Goal: Task Accomplishment & Management: Complete application form

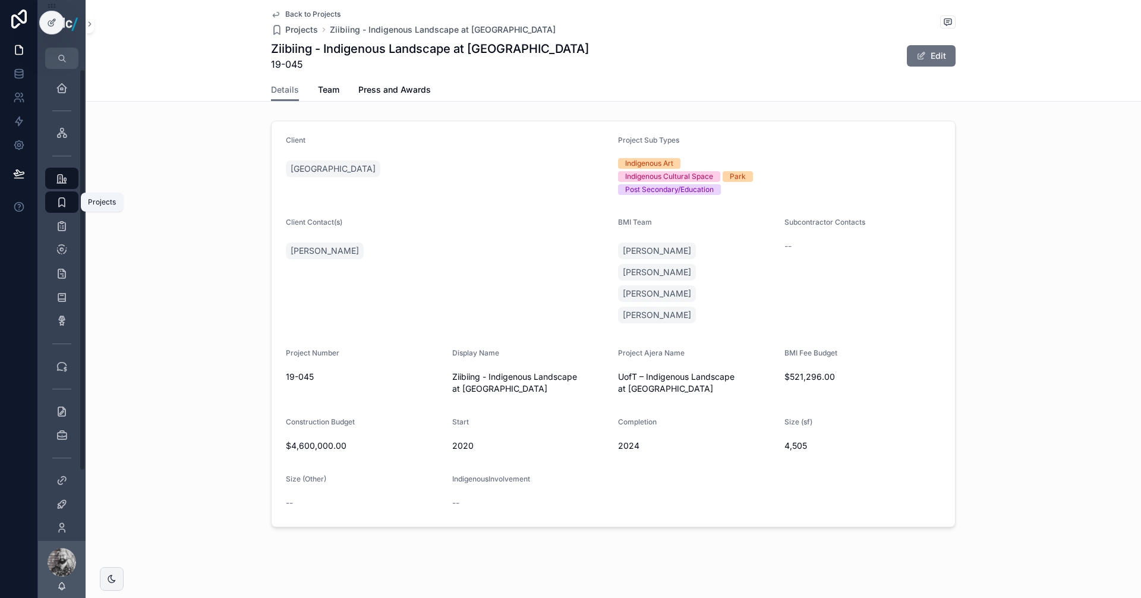
click at [61, 206] on icon "scrollable content" at bounding box center [62, 202] width 12 height 12
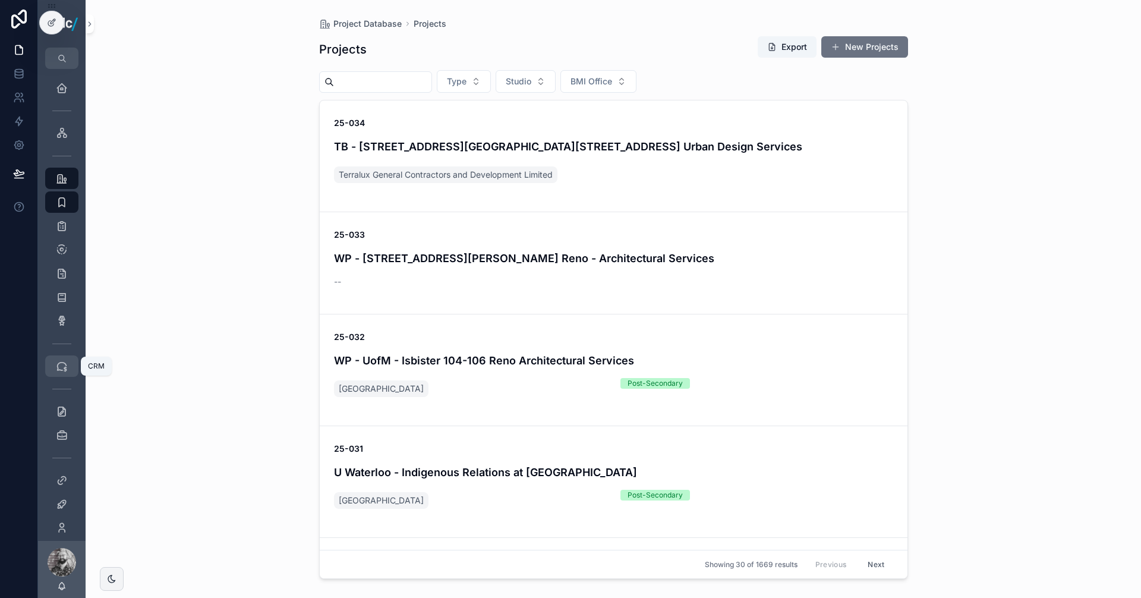
click at [64, 366] on icon "scrollable content" at bounding box center [62, 366] width 12 height 12
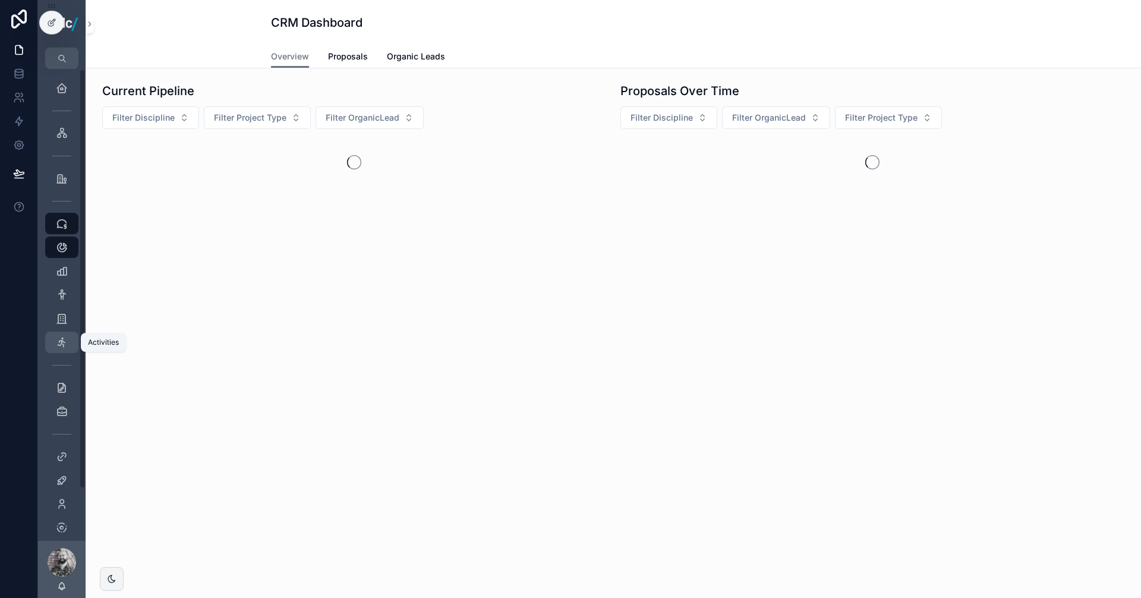
click at [61, 349] on div "Activities" at bounding box center [61, 342] width 19 height 19
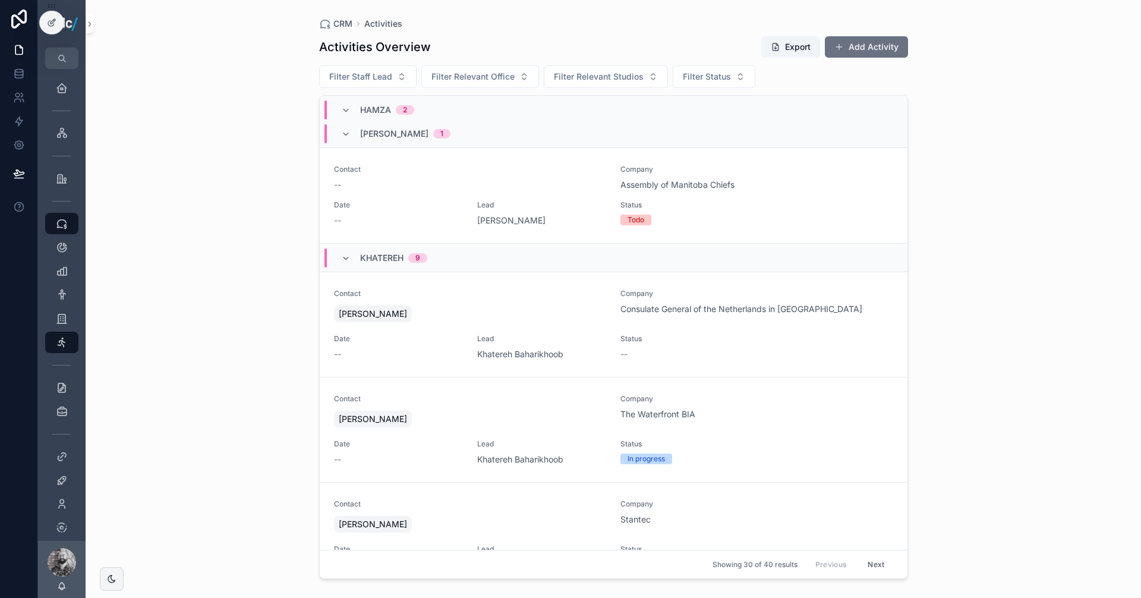
scroll to position [1962, 0]
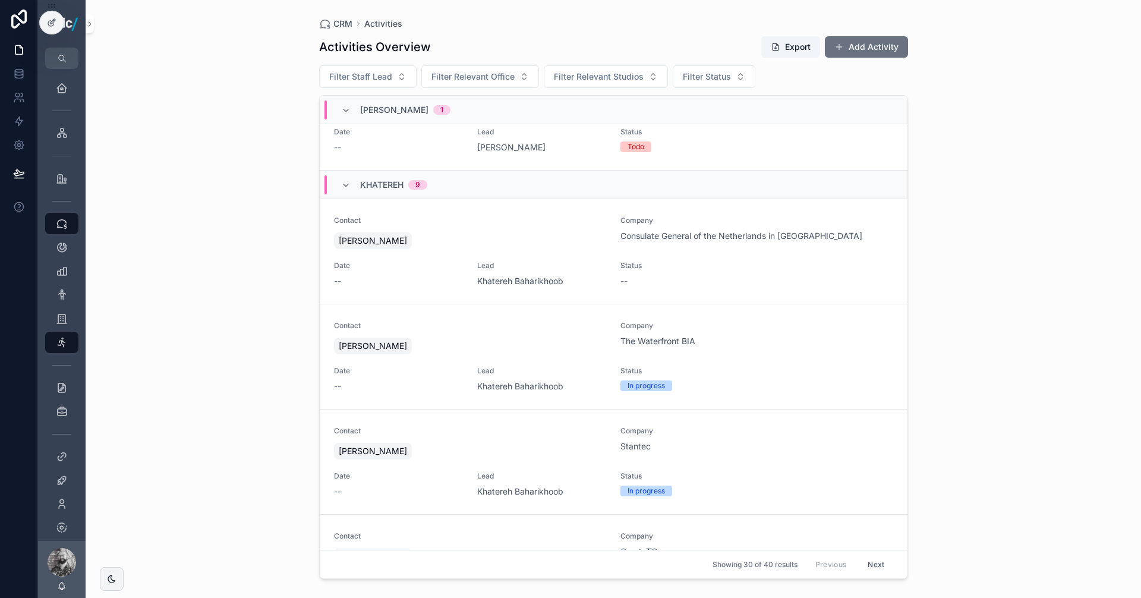
click at [591, 250] on div "[PERSON_NAME]" at bounding box center [470, 240] width 273 height 21
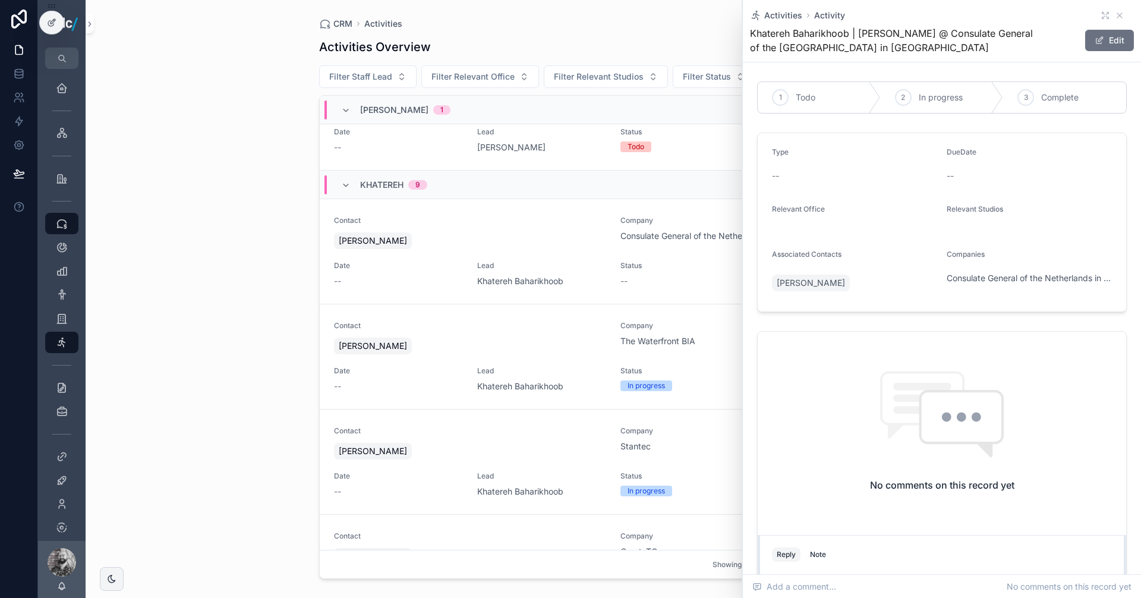
click at [563, 341] on div "[PERSON_NAME]" at bounding box center [470, 345] width 273 height 21
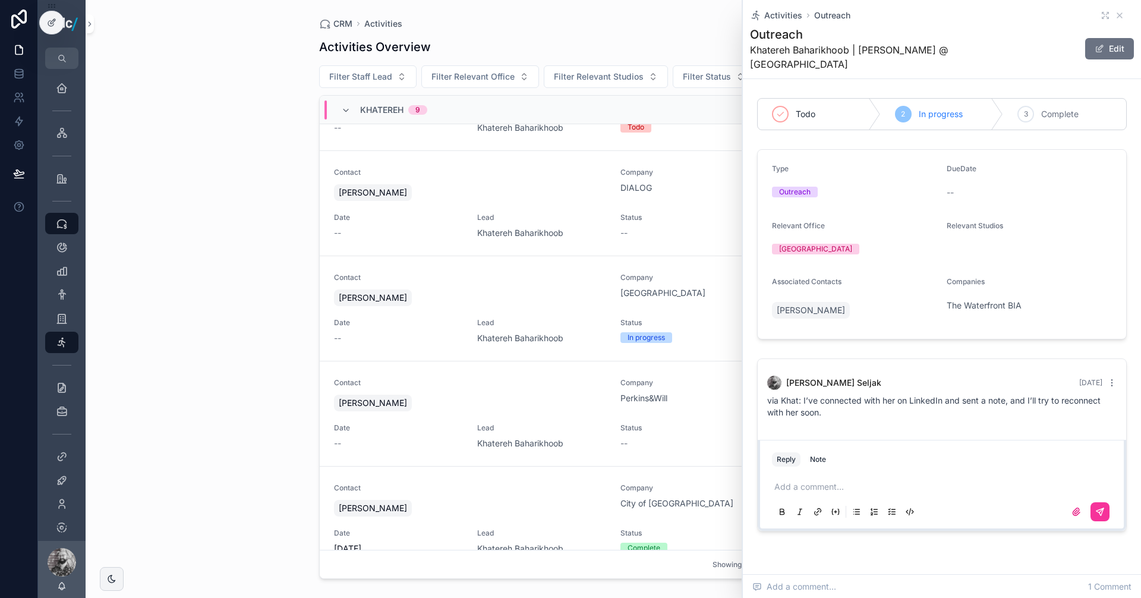
scroll to position [2556, 0]
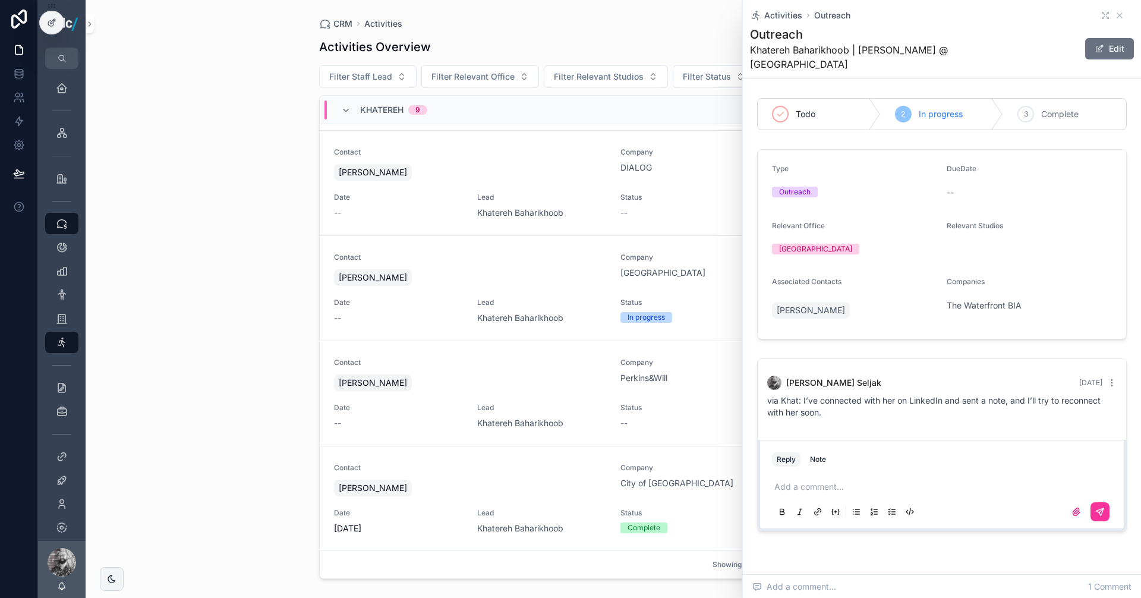
click at [583, 367] on div "Contact [PERSON_NAME]" at bounding box center [470, 376] width 273 height 36
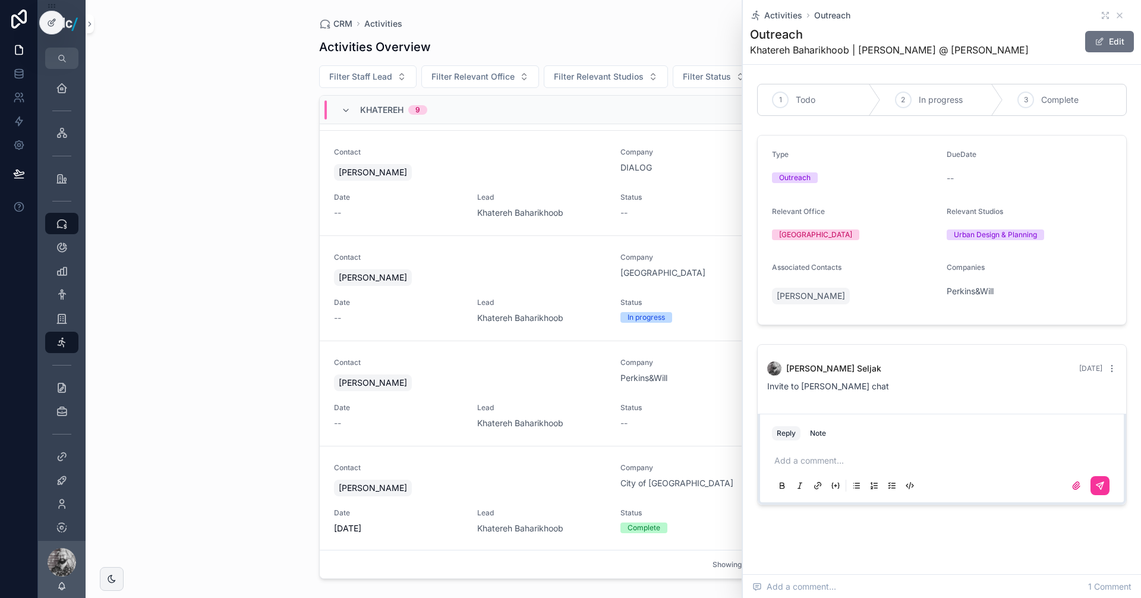
click at [816, 450] on div "Add a comment..." at bounding box center [942, 473] width 340 height 50
click at [848, 461] on p "scrollable content" at bounding box center [945, 461] width 340 height 12
click at [1092, 492] on button "scrollable content" at bounding box center [1100, 485] width 19 height 19
click at [303, 151] on div "CRM Activities Activities Overview Export Add Activity Filter Staff Lead Filter…" at bounding box center [614, 299] width 1056 height 598
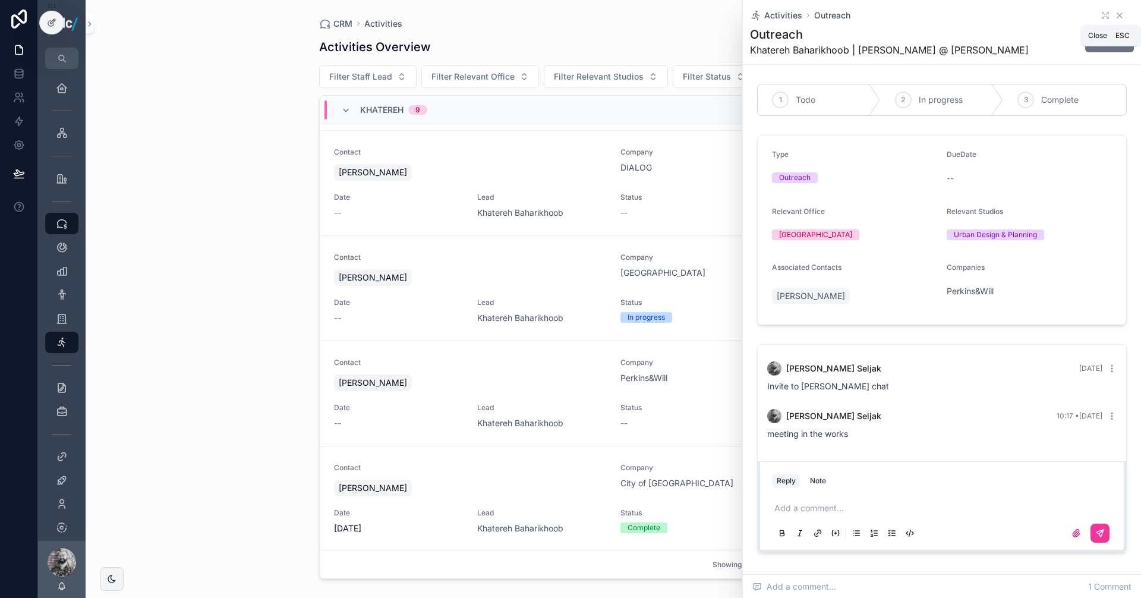
click at [1115, 15] on icon "scrollable content" at bounding box center [1120, 16] width 10 height 10
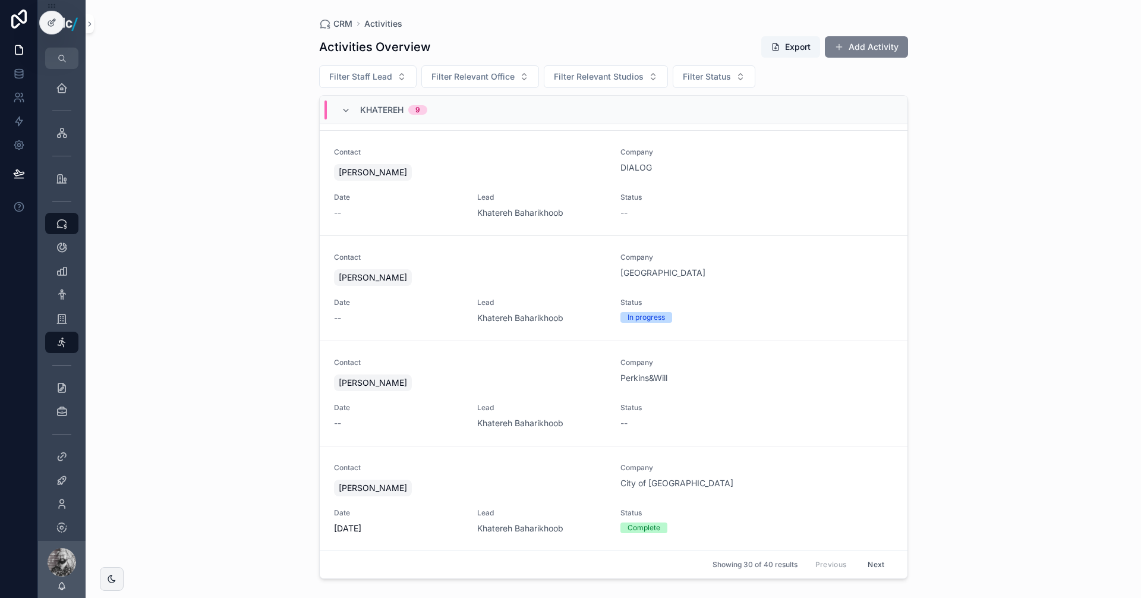
click at [885, 52] on button "Add Activity" at bounding box center [866, 46] width 83 height 21
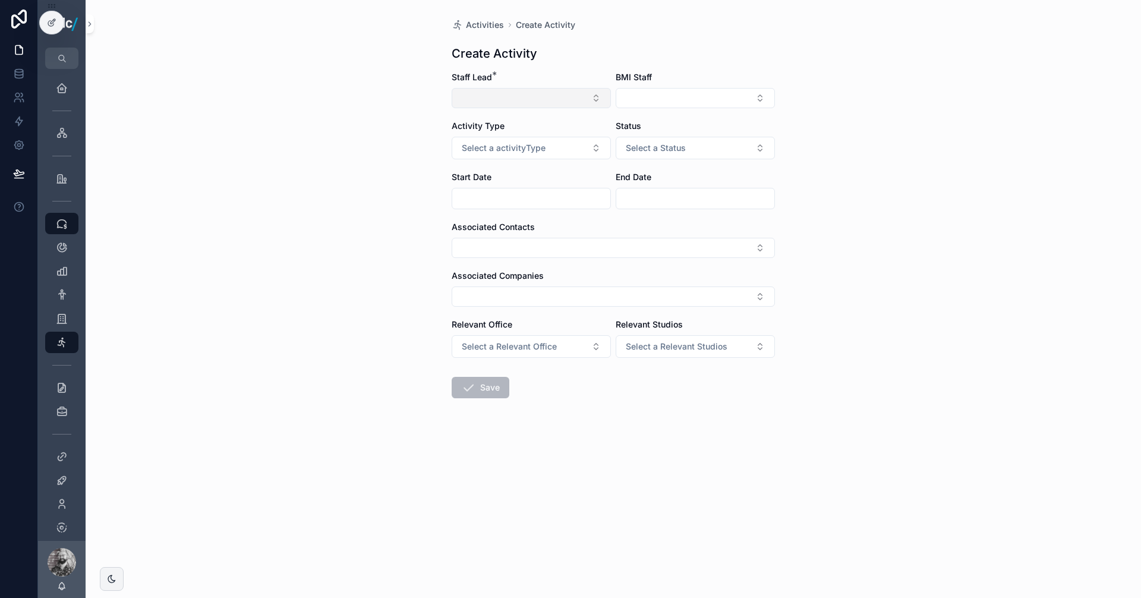
click at [561, 98] on button "Select Button" at bounding box center [531, 98] width 159 height 20
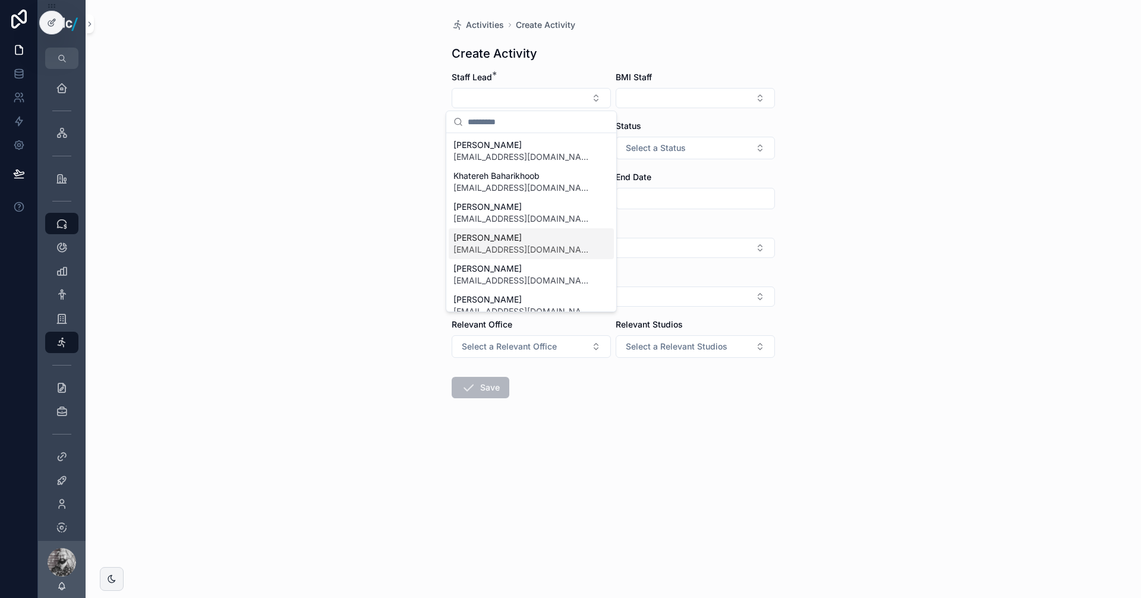
click at [695, 262] on form "Staff Lead * BMI Staff Activity Type Select a activityType Status Select a Stat…" at bounding box center [613, 272] width 323 height 403
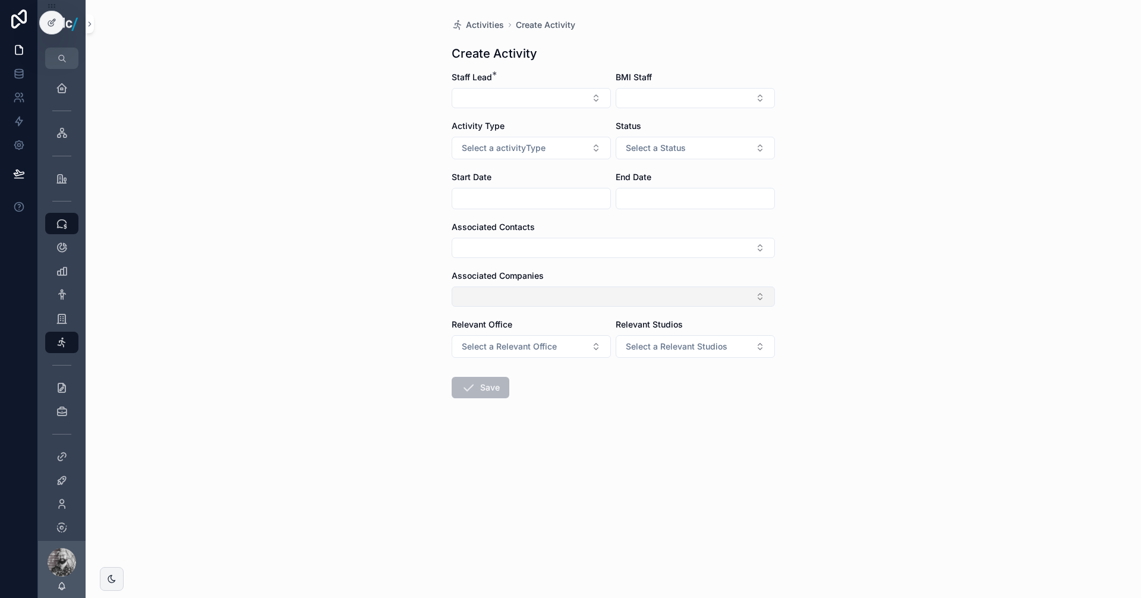
click at [591, 294] on button "Select Button" at bounding box center [613, 297] width 323 height 20
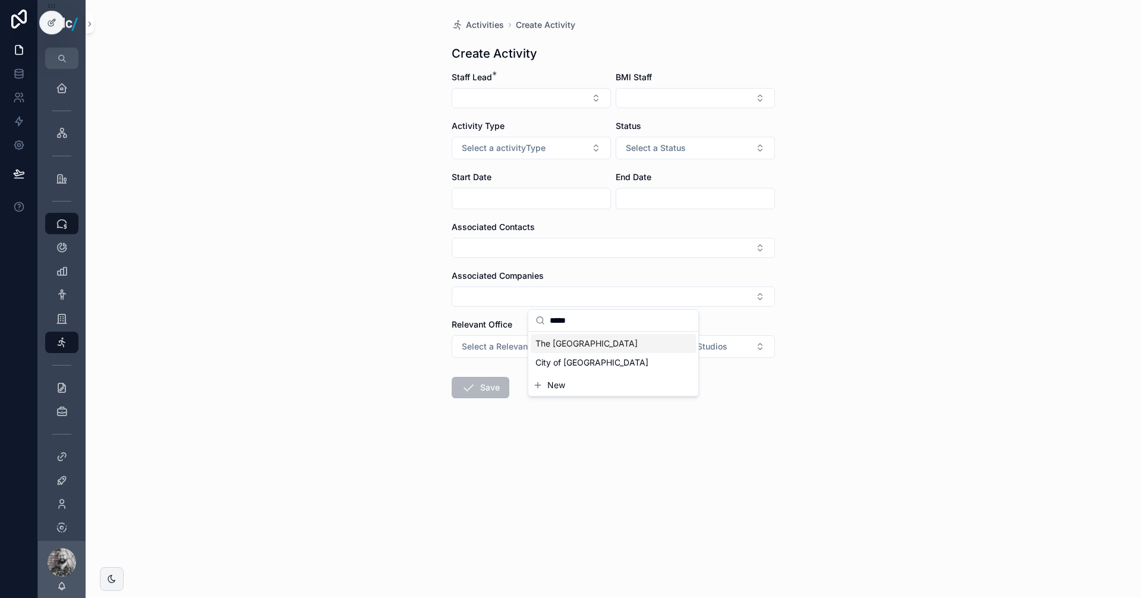
type input "*****"
click at [619, 341] on span "The [GEOGRAPHIC_DATA]" at bounding box center [587, 344] width 102 height 12
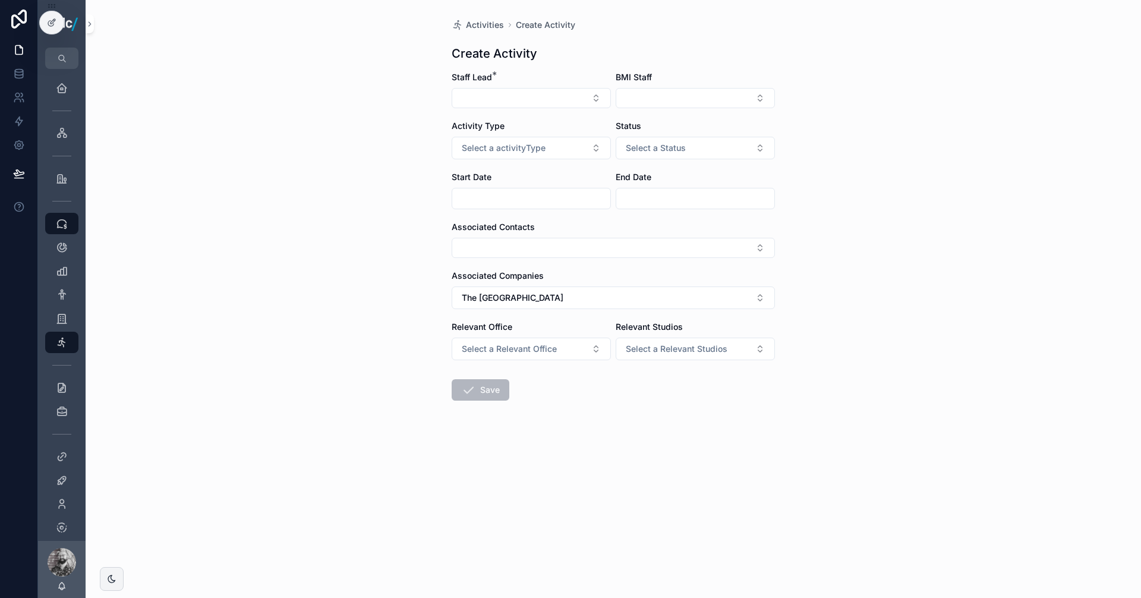
click at [536, 202] on input "scrollable content" at bounding box center [531, 198] width 158 height 17
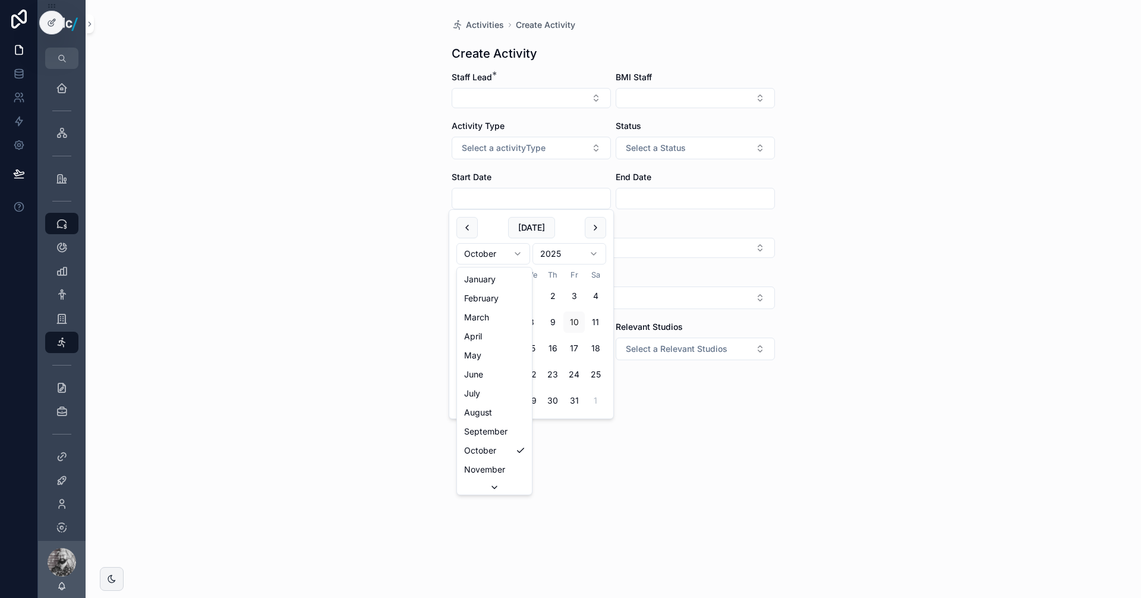
click at [517, 256] on html "Home Intranet Project Database CRM Dashboard Opportunities Contacts Companies A…" at bounding box center [570, 299] width 1141 height 598
click at [531, 323] on button "5" at bounding box center [531, 322] width 21 height 21
type input "*********"
click at [848, 315] on div "Activities Create Activity Create Activity Staff Lead * BMI Staff Activity Type…" at bounding box center [614, 299] width 1056 height 598
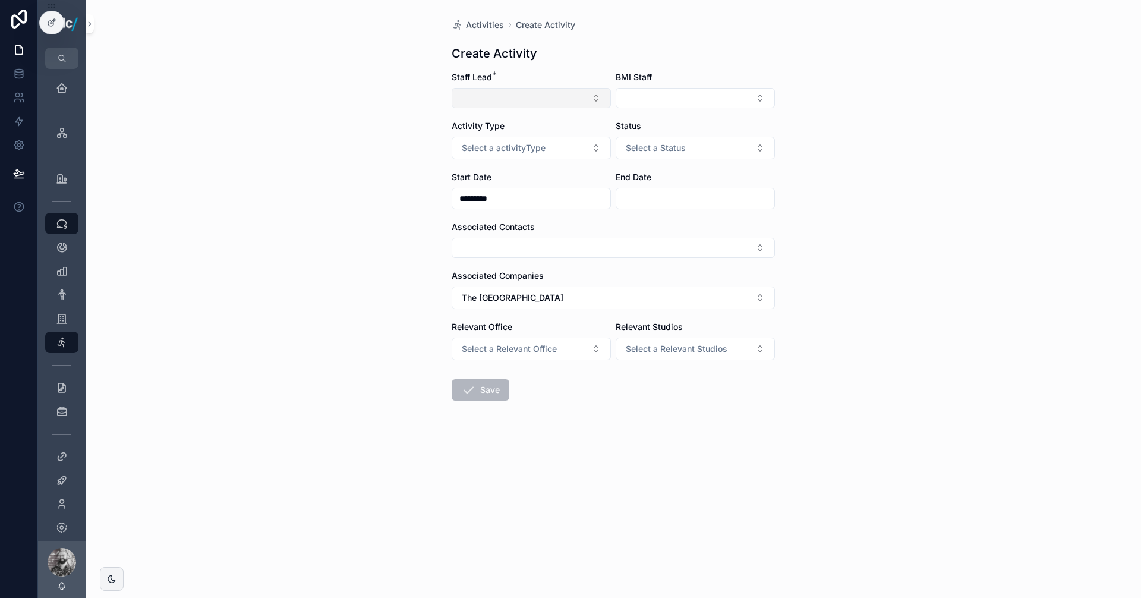
click at [524, 100] on button "Select Button" at bounding box center [531, 98] width 159 height 20
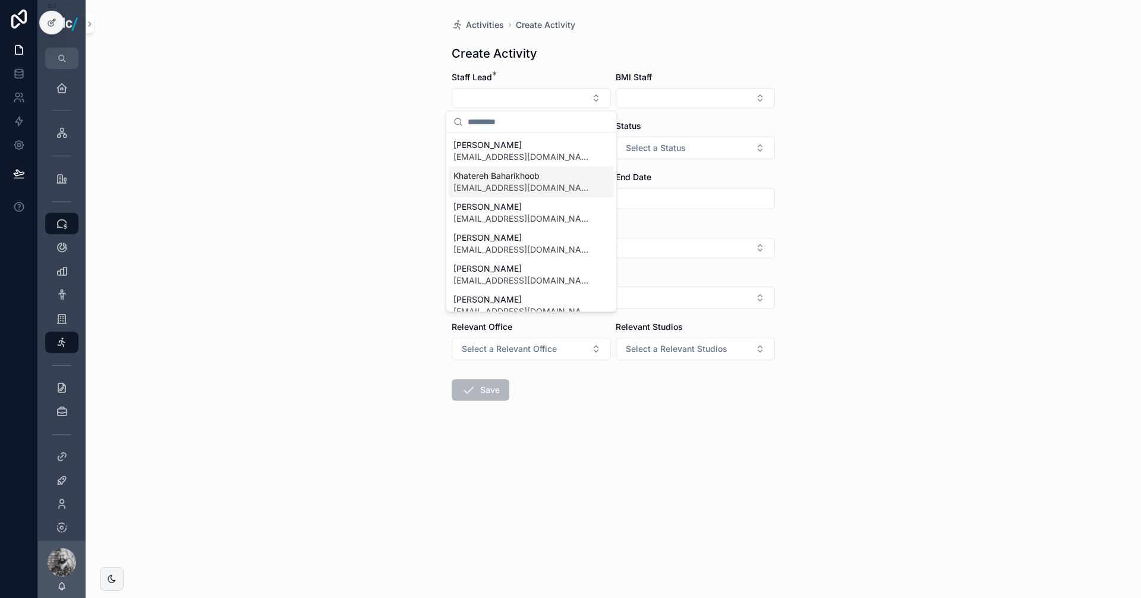
click at [517, 190] on span "[EMAIL_ADDRESS][DOMAIN_NAME]" at bounding box center [524, 188] width 141 height 12
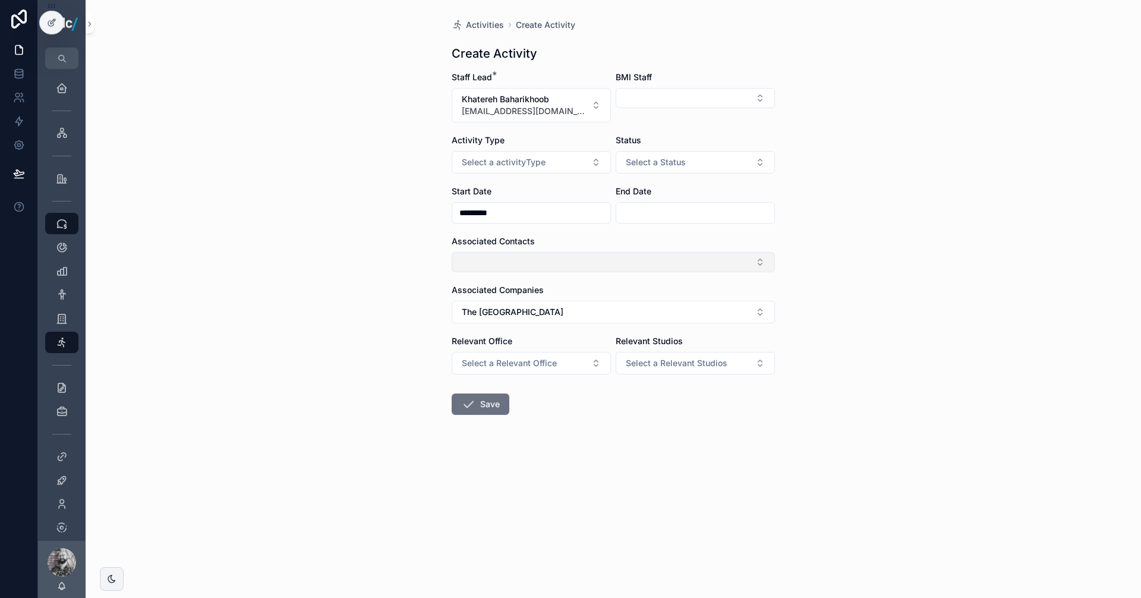
click at [520, 265] on button "Select Button" at bounding box center [613, 262] width 323 height 20
type input "******"
drag, startPoint x: 589, startPoint y: 286, endPoint x: 535, endPoint y: 281, distance: 54.3
click at [535, 281] on div "******" at bounding box center [614, 286] width 170 height 22
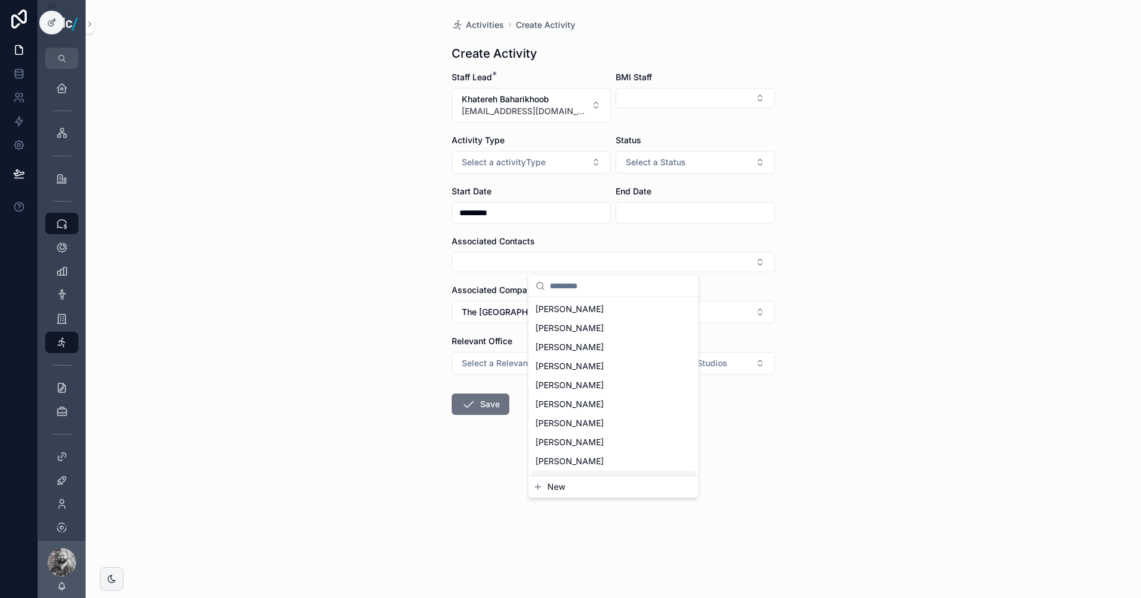
click at [560, 490] on span "New" at bounding box center [557, 487] width 18 height 12
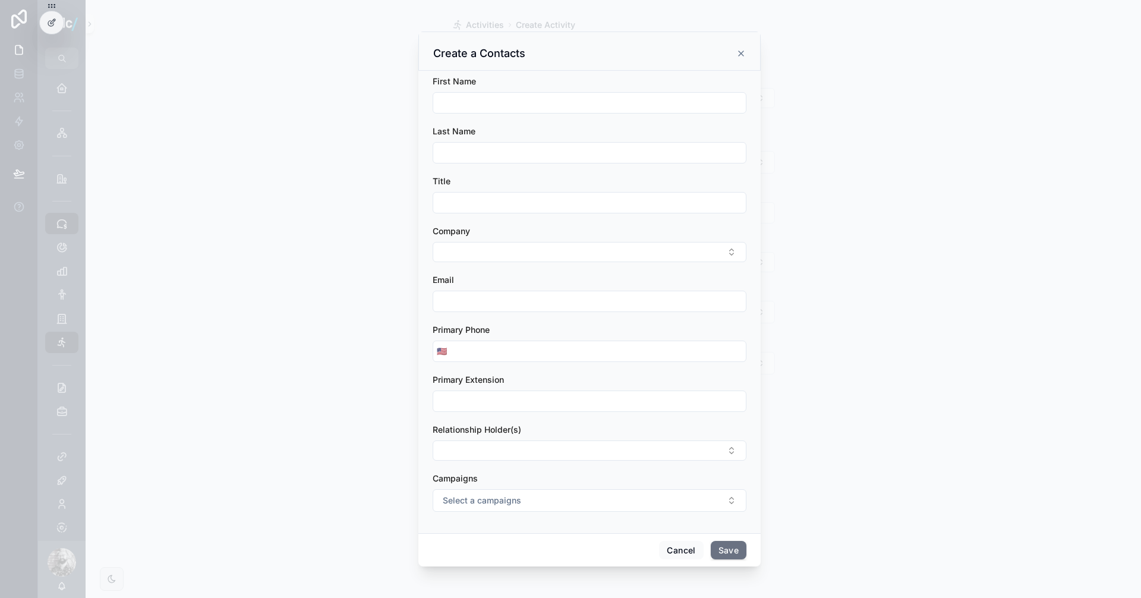
click at [467, 98] on input "scrollable content" at bounding box center [589, 103] width 313 height 17
type input "*******"
type input "****"
click at [483, 102] on input "*******" at bounding box center [589, 103] width 313 height 17
type input "*******"
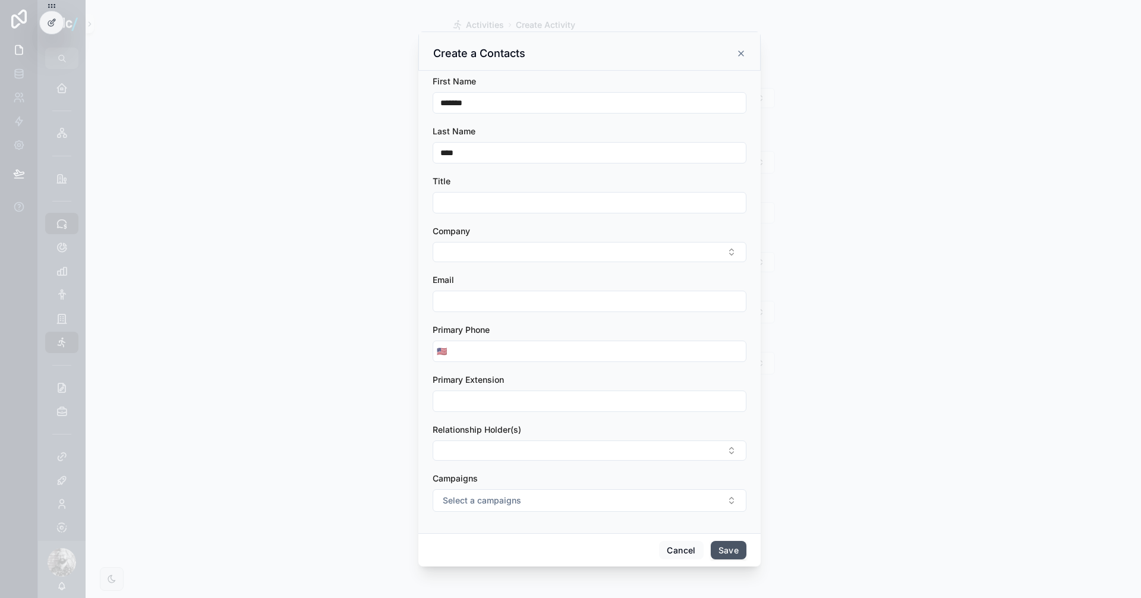
click at [729, 549] on button "Save" at bounding box center [729, 550] width 36 height 19
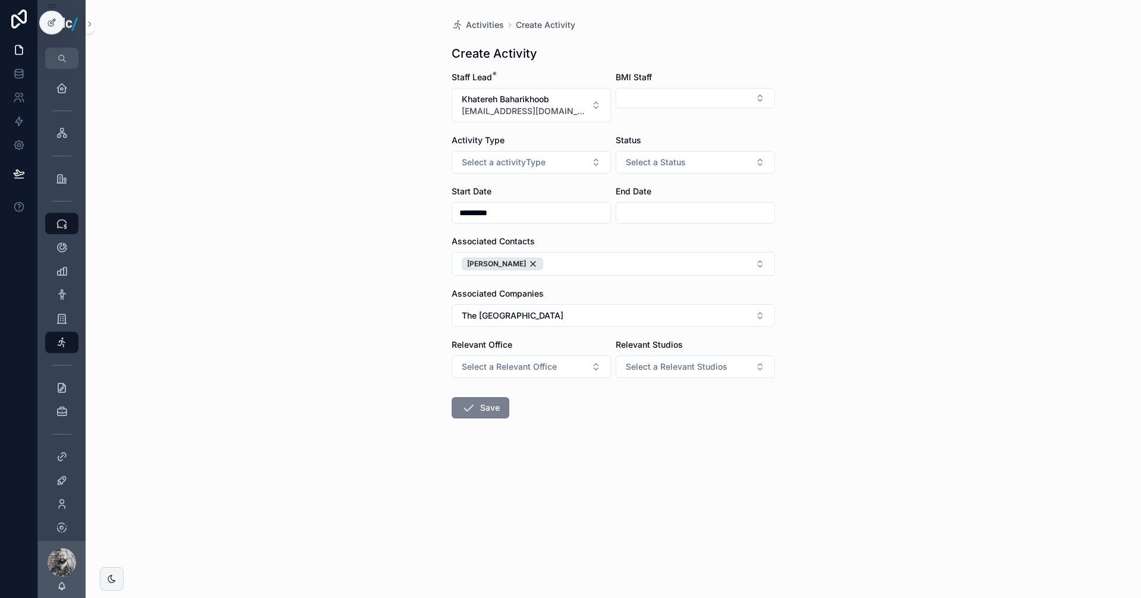
click at [485, 409] on button "Save" at bounding box center [481, 407] width 58 height 21
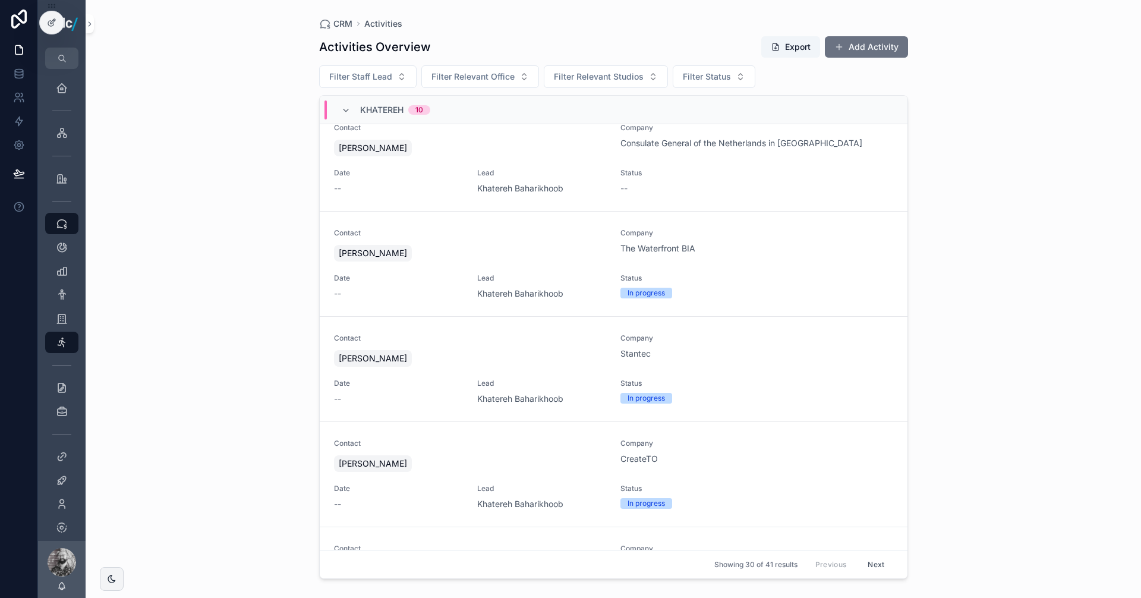
scroll to position [2050, 0]
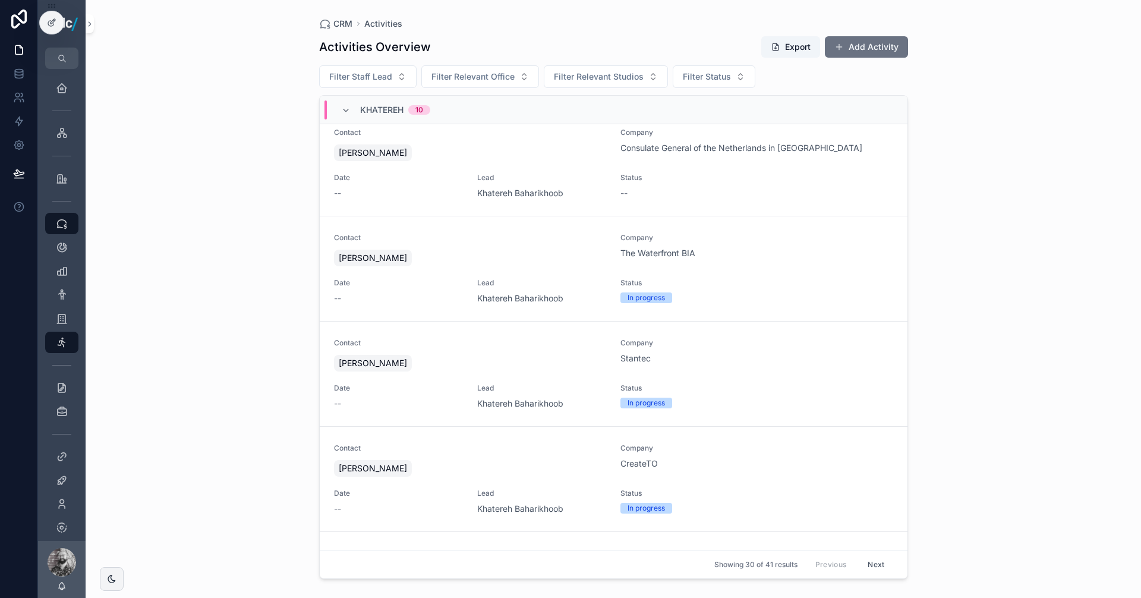
click at [562, 359] on div "[PERSON_NAME]" at bounding box center [470, 363] width 273 height 21
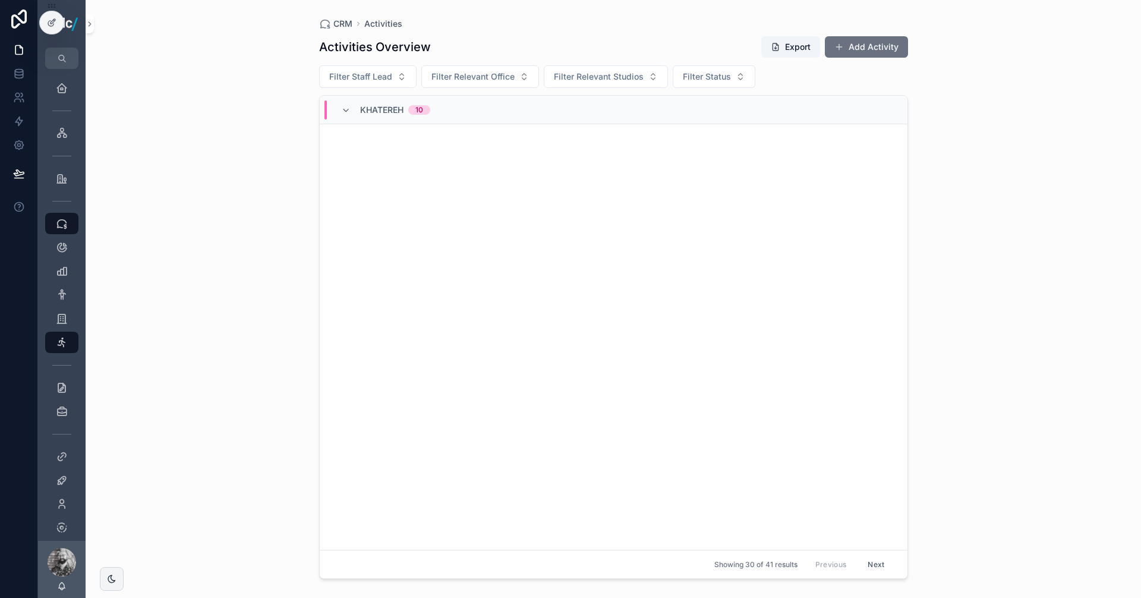
scroll to position [224, 0]
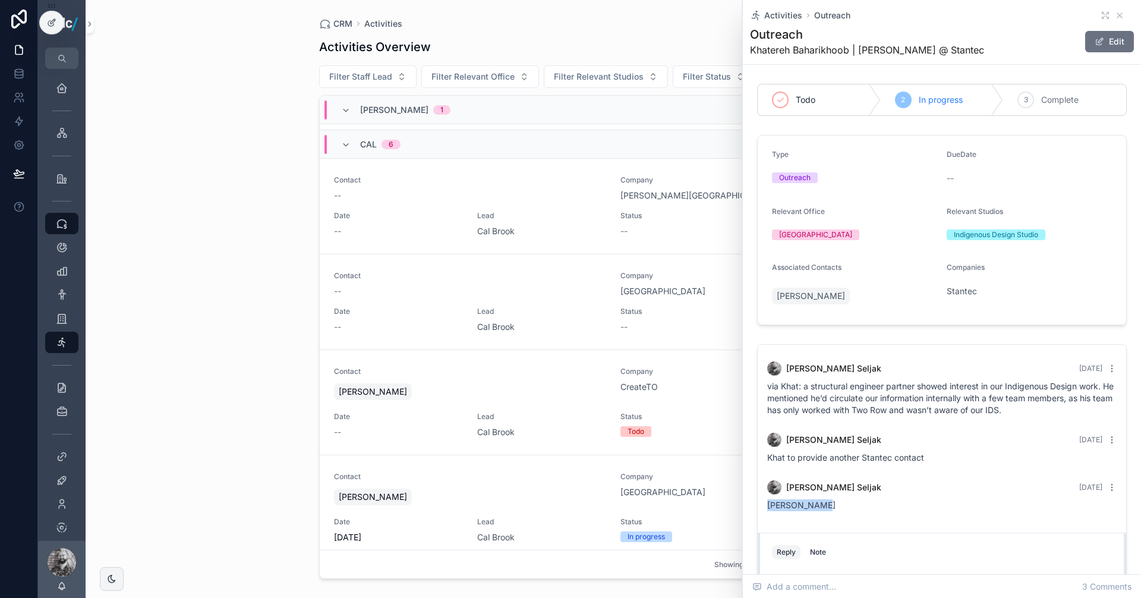
drag, startPoint x: 834, startPoint y: 503, endPoint x: 768, endPoint y: 509, distance: 66.3
click at [768, 509] on div "[PERSON_NAME]" at bounding box center [943, 505] width 350 height 12
copy span "[PERSON_NAME]"
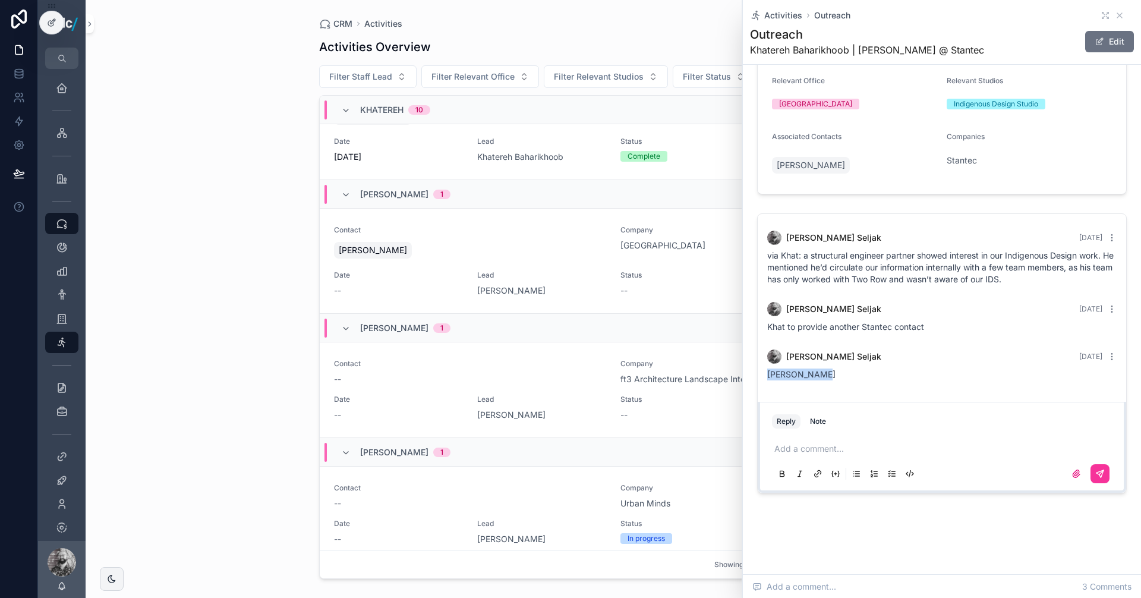
scroll to position [2989, 0]
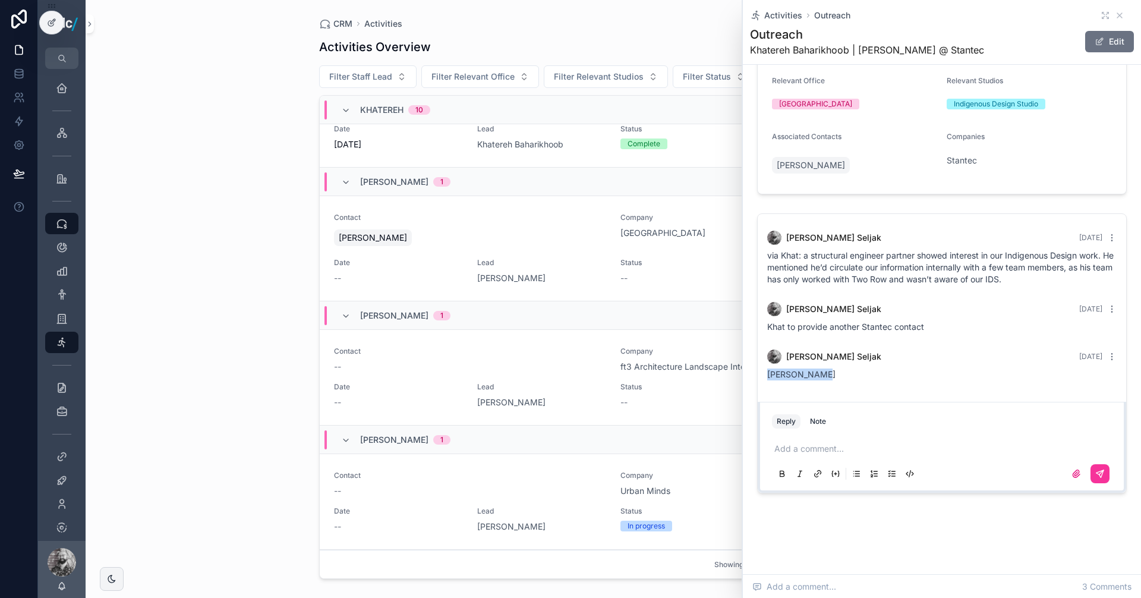
click at [553, 379] on div "Contact -- Company ft3 Architecture Landscape Interior Design Date -- Lead [PER…" at bounding box center [613, 378] width 559 height 62
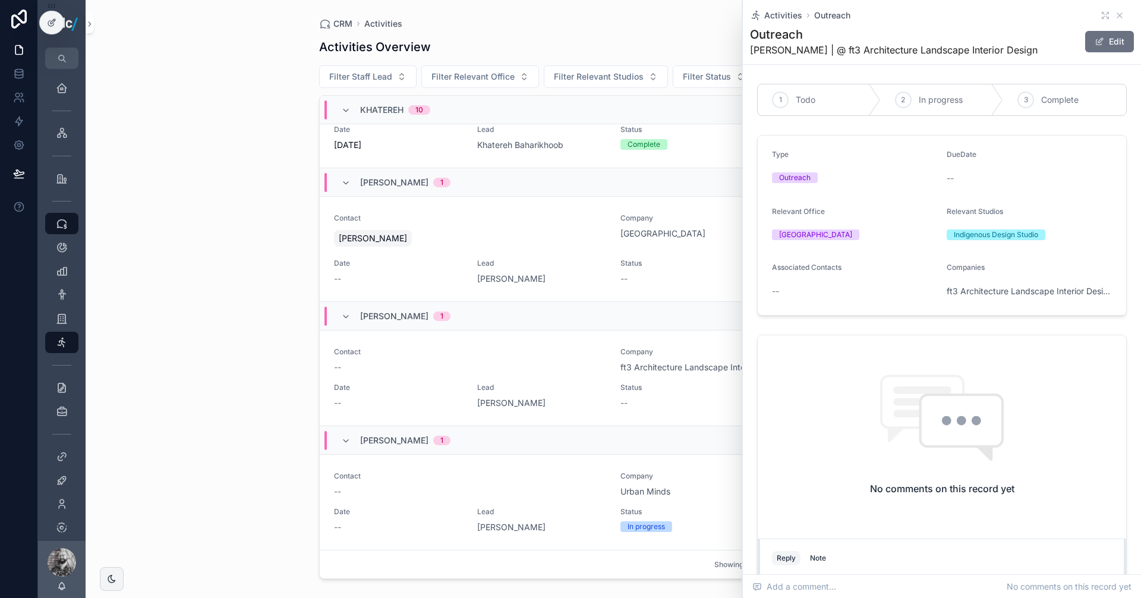
scroll to position [2989, 0]
click at [1065, 98] on span "Complete" at bounding box center [1060, 100] width 37 height 12
click at [144, 315] on div "CRM Activities Activities Overview Export Add Activity Filter Staff Lead Filter…" at bounding box center [614, 299] width 1056 height 598
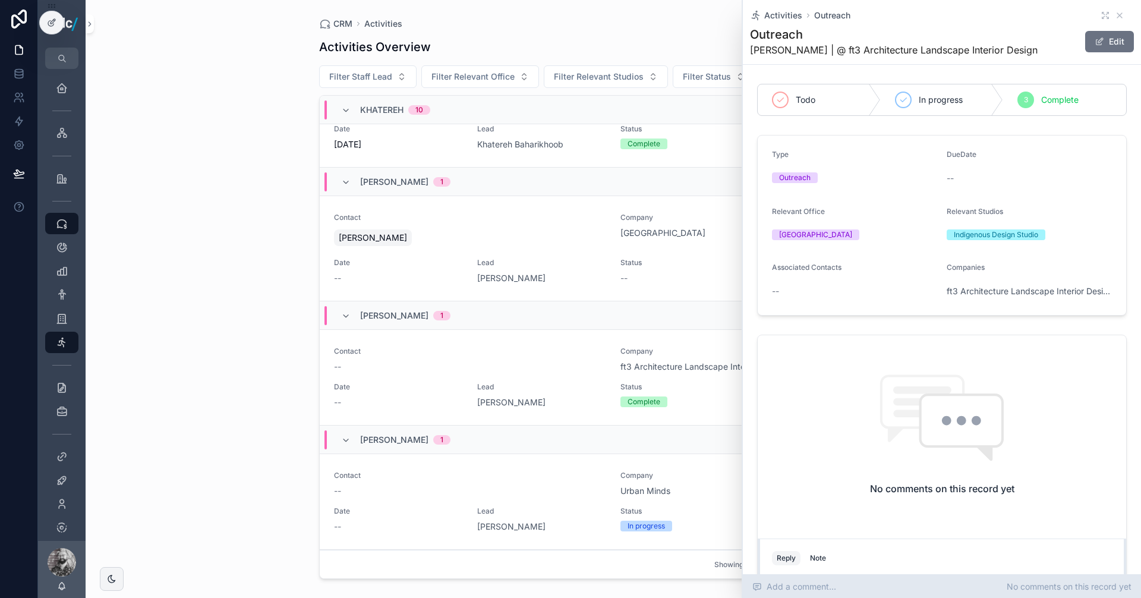
click at [799, 590] on span "Add a comment..." at bounding box center [795, 587] width 84 height 12
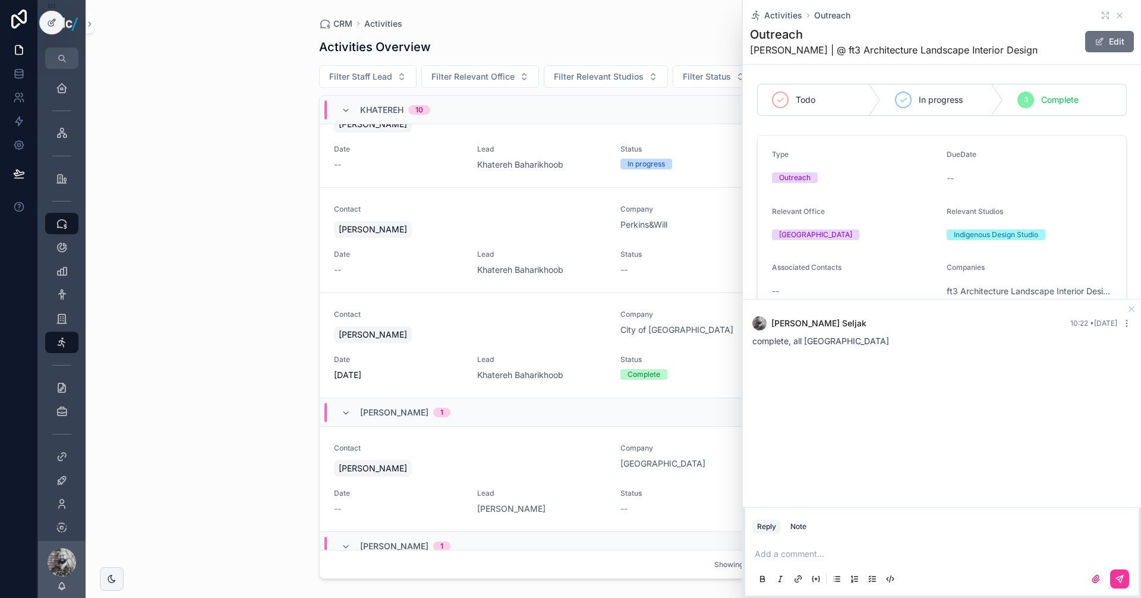
scroll to position [2660, 0]
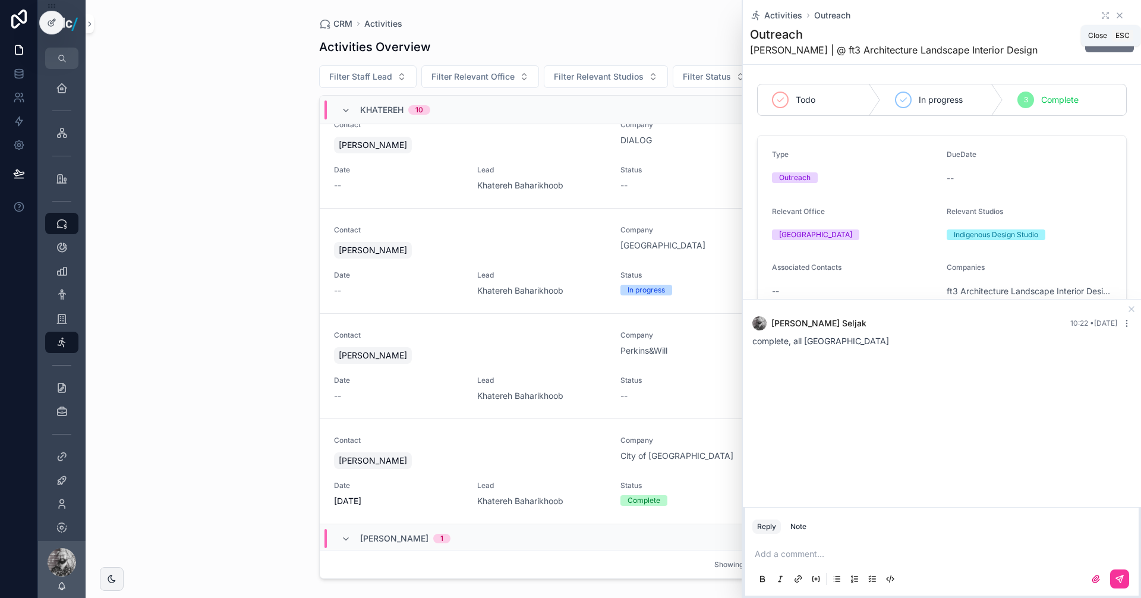
click at [1115, 14] on icon "scrollable content" at bounding box center [1120, 16] width 10 height 10
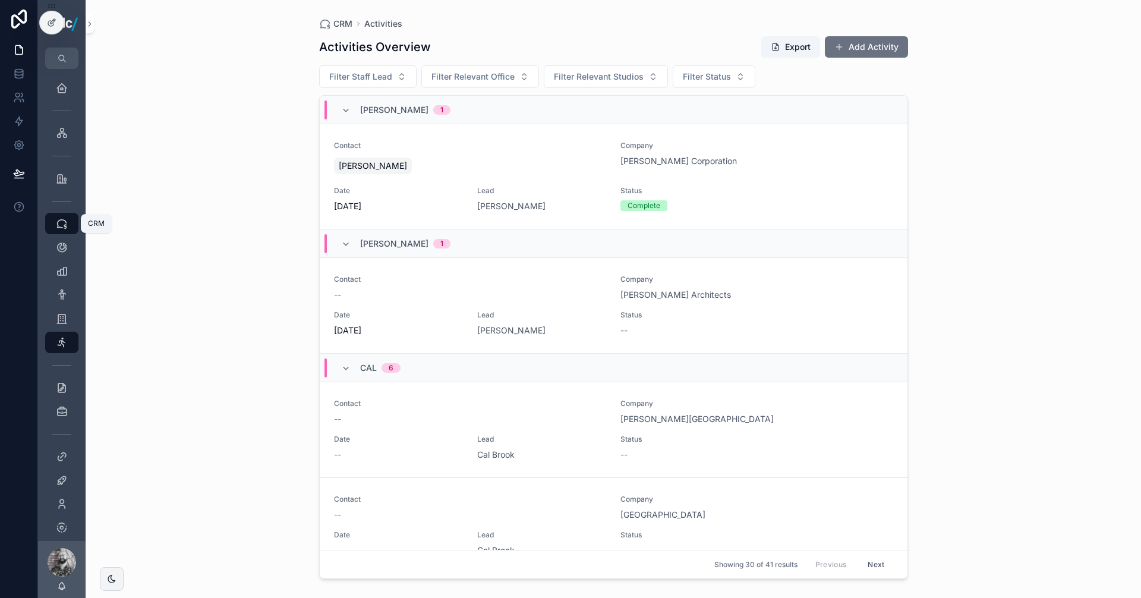
click at [63, 229] on icon "scrollable content" at bounding box center [62, 224] width 12 height 12
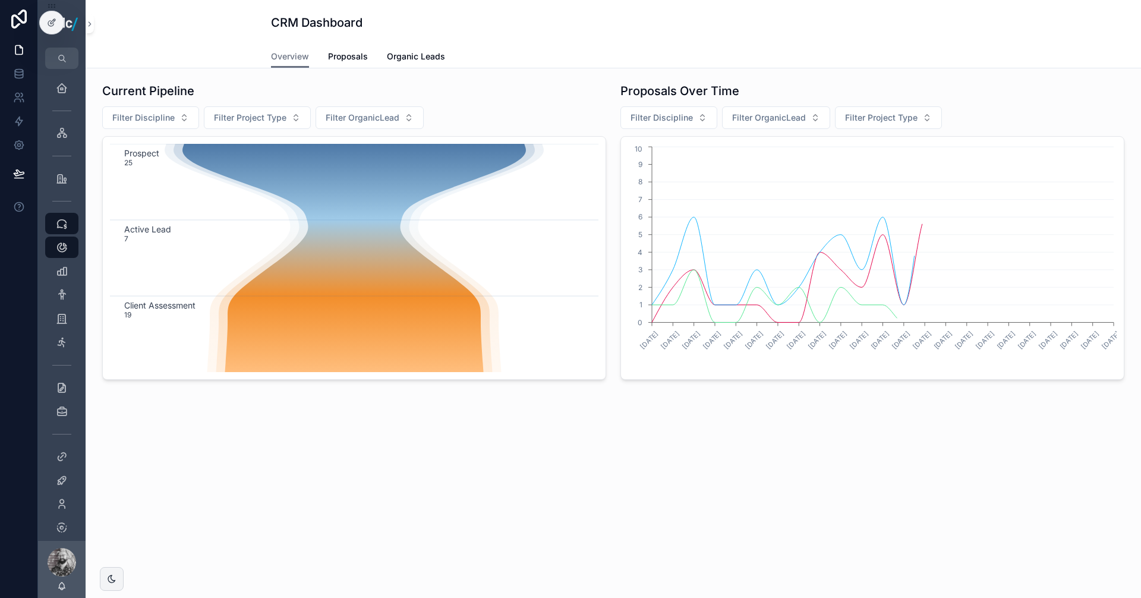
click at [446, 60] on div "Overview Proposals Organic Leads" at bounding box center [613, 56] width 685 height 23
click at [439, 52] on span "Organic Leads" at bounding box center [416, 57] width 58 height 12
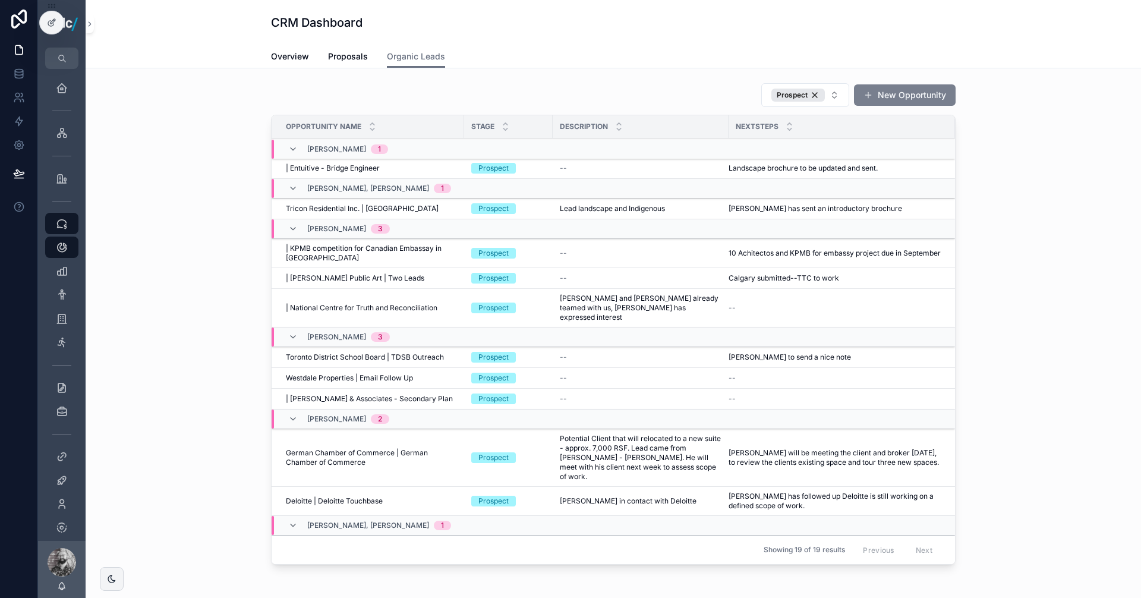
click at [896, 93] on button "New Opportunity" at bounding box center [905, 94] width 102 height 21
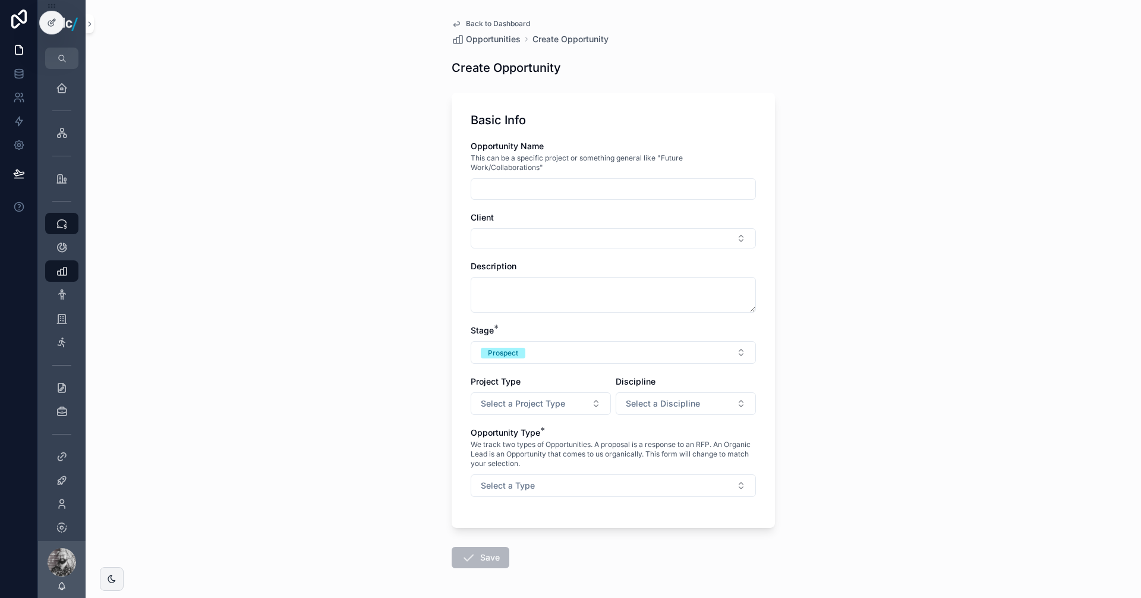
click at [533, 189] on input "scrollable content" at bounding box center [613, 189] width 284 height 17
type input "**********"
click at [517, 346] on button "Prospect" at bounding box center [613, 352] width 285 height 23
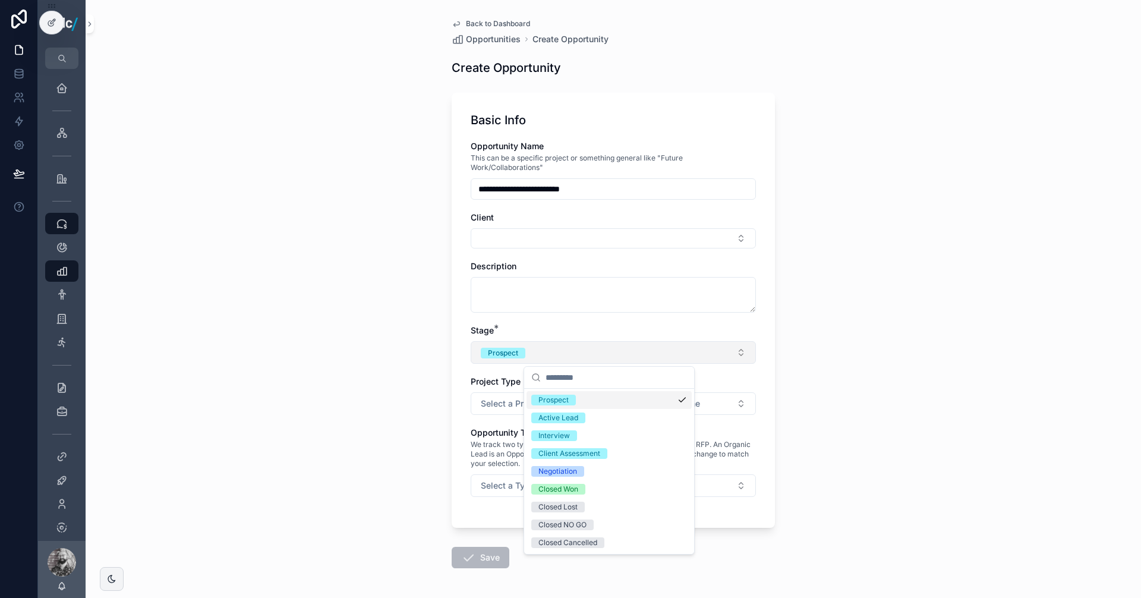
click at [521, 351] on span "Prospect" at bounding box center [503, 353] width 45 height 11
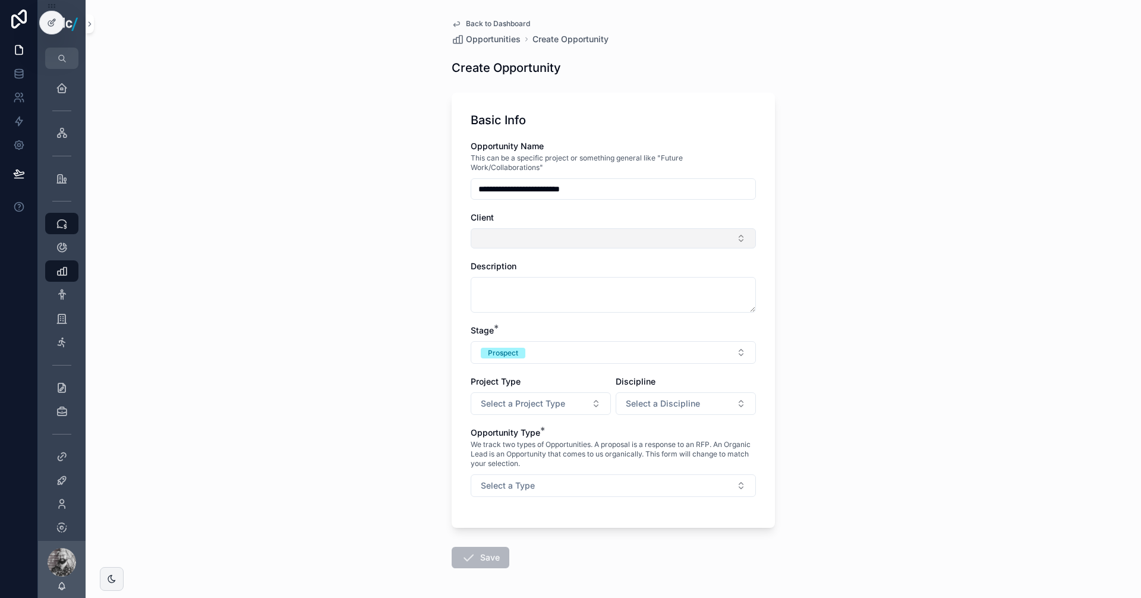
click at [499, 228] on button "Select Button" at bounding box center [613, 238] width 285 height 20
type input "****"
click at [600, 288] on span "[PERSON_NAME] [PERSON_NAME] Consulting" at bounding box center [601, 291] width 141 height 24
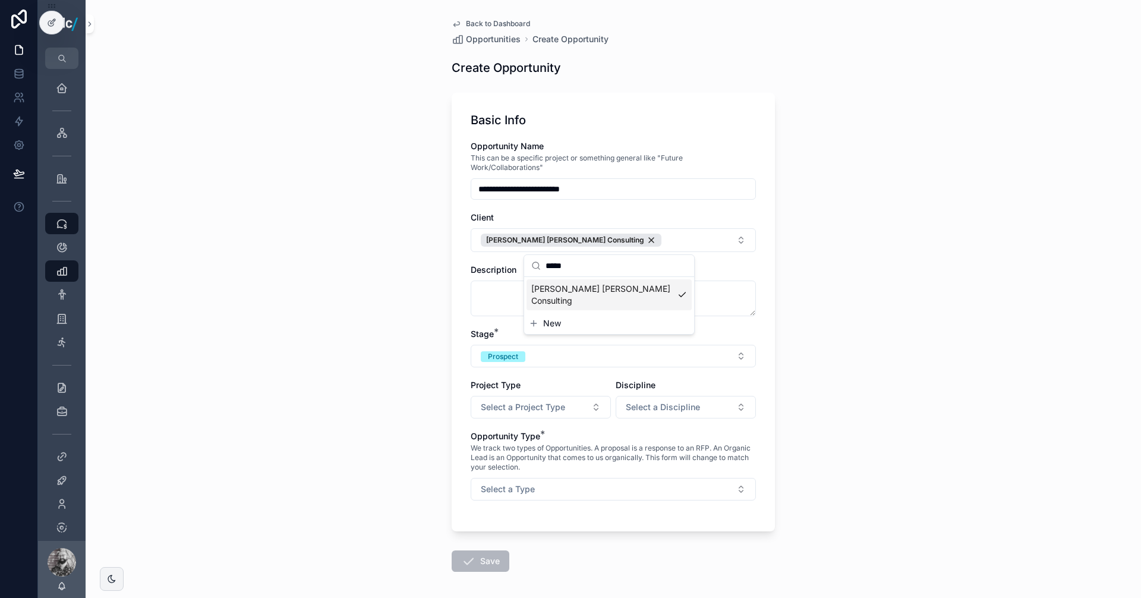
click at [364, 405] on div "**********" at bounding box center [614, 299] width 1056 height 598
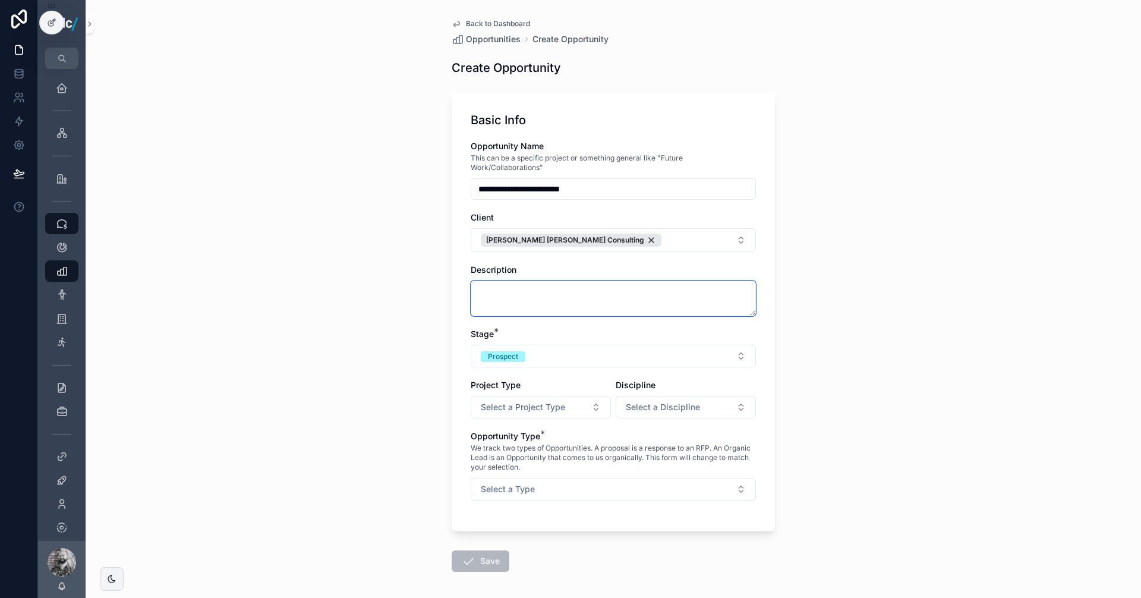
click at [507, 294] on textarea "scrollable content" at bounding box center [613, 299] width 285 height 36
click at [593, 295] on textarea "**********" at bounding box center [613, 299] width 285 height 36
type textarea "**********"
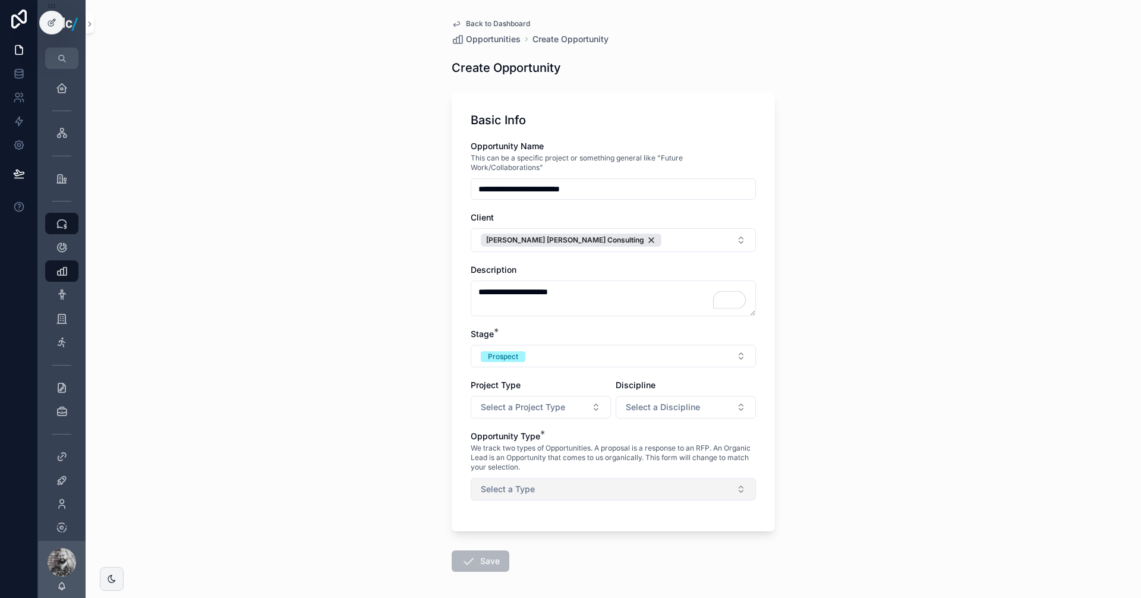
click at [610, 478] on button "Select a Type" at bounding box center [613, 489] width 285 height 23
click at [560, 554] on div "Organic Lead" at bounding box center [561, 554] width 45 height 11
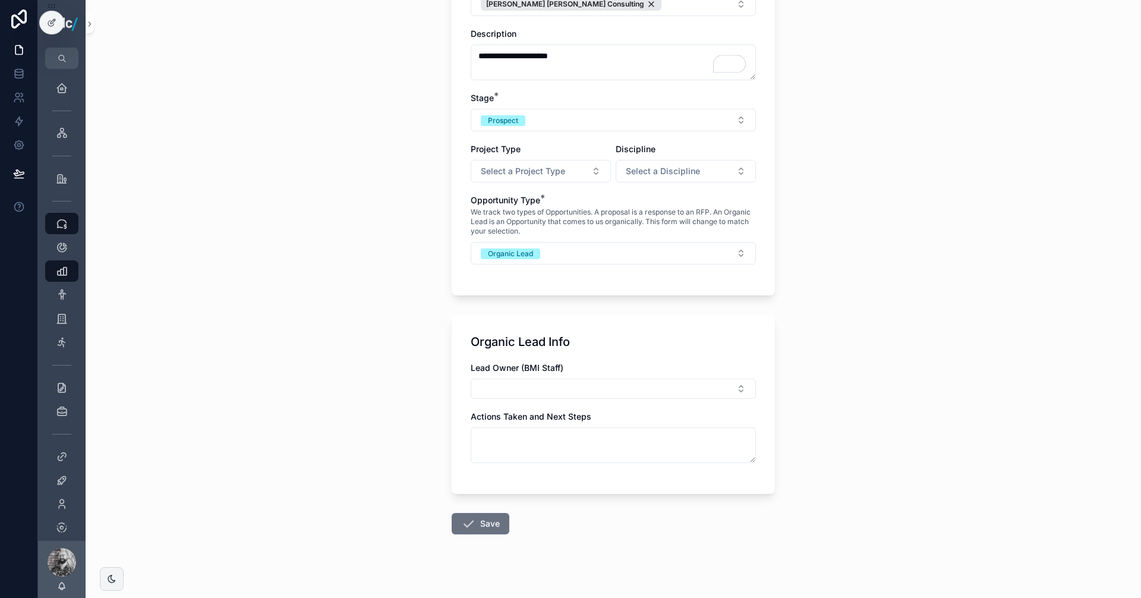
scroll to position [238, 0]
click at [540, 395] on button "Select Button" at bounding box center [613, 387] width 285 height 20
type input "***"
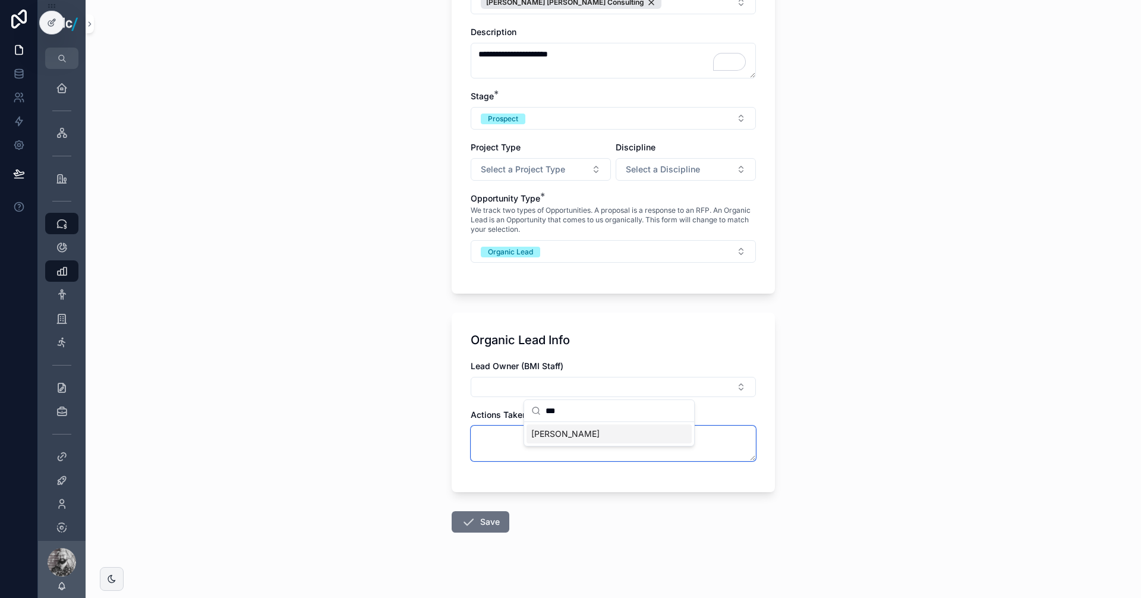
click at [580, 433] on textarea "scrollable content" at bounding box center [613, 444] width 285 height 36
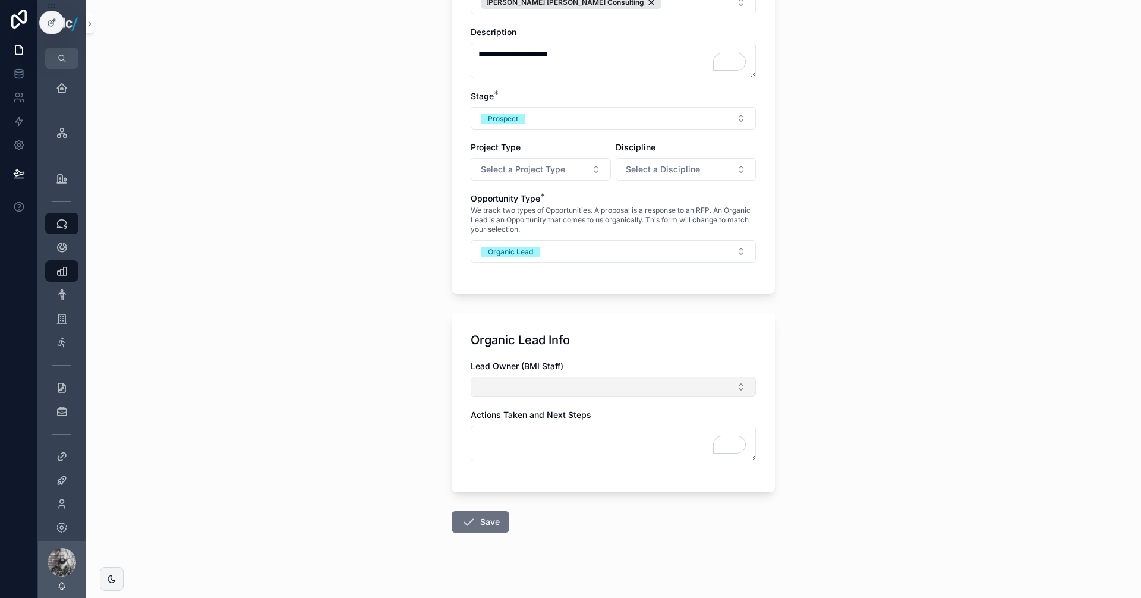
click at [505, 387] on button "Select Button" at bounding box center [613, 387] width 285 height 20
click at [552, 432] on span "[PERSON_NAME]" at bounding box center [565, 434] width 68 height 12
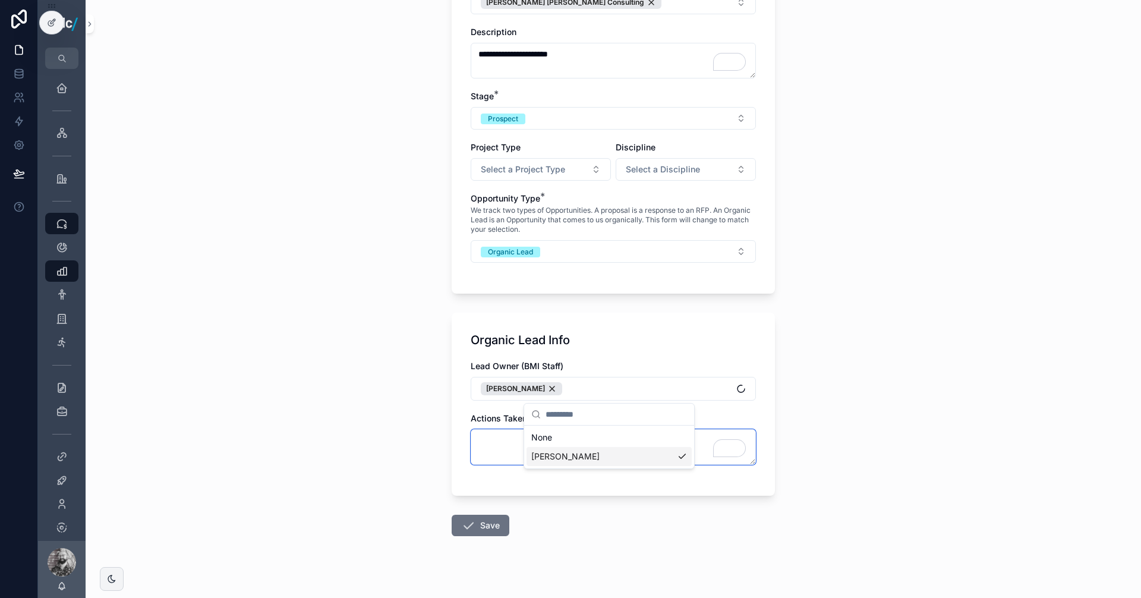
click at [556, 450] on div "**********" at bounding box center [589, 299] width 1103 height 598
click at [558, 172] on span "Select a Project Type" at bounding box center [523, 169] width 84 height 12
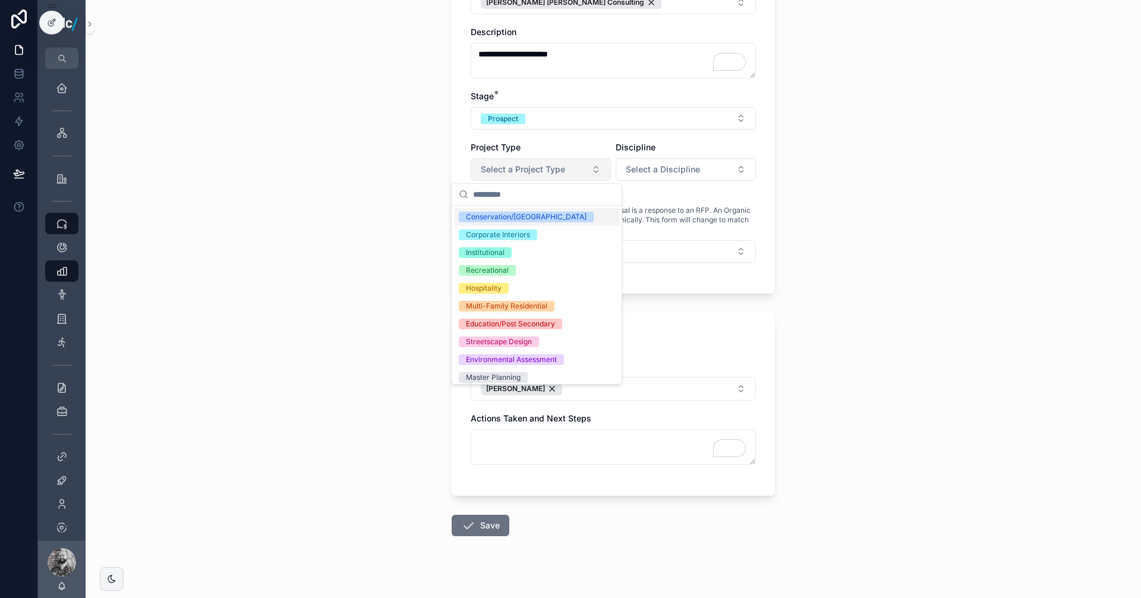
click at [558, 172] on span "Select a Project Type" at bounding box center [523, 169] width 84 height 12
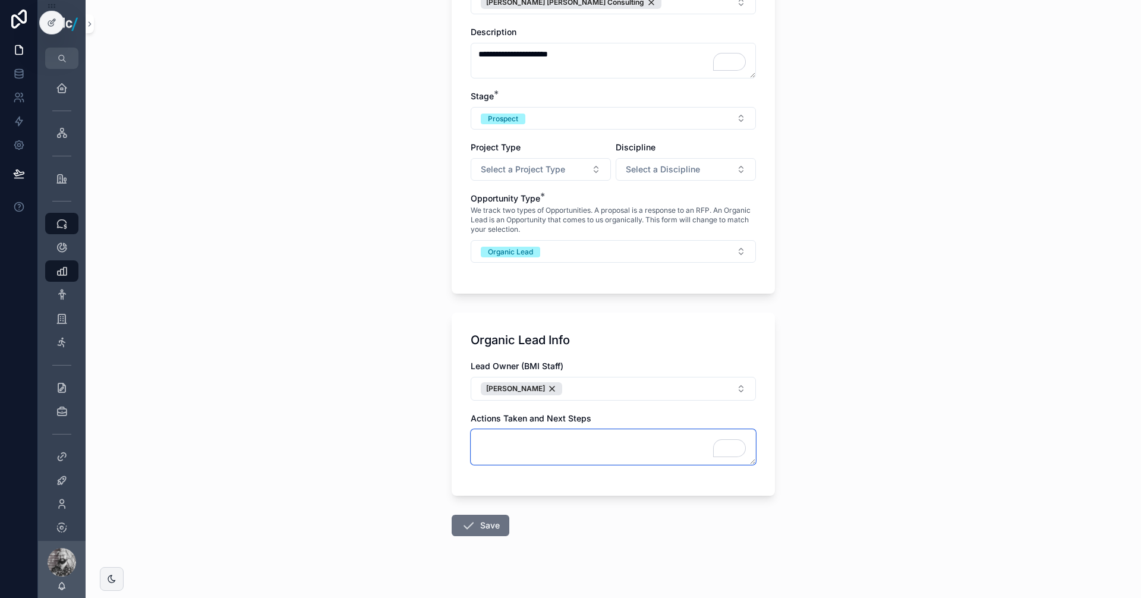
click at [518, 447] on textarea "To enrich screen reader interactions, please activate Accessibility in Grammarl…" at bounding box center [613, 447] width 285 height 36
type textarea "**********"
click at [496, 517] on button "Save" at bounding box center [481, 525] width 58 height 21
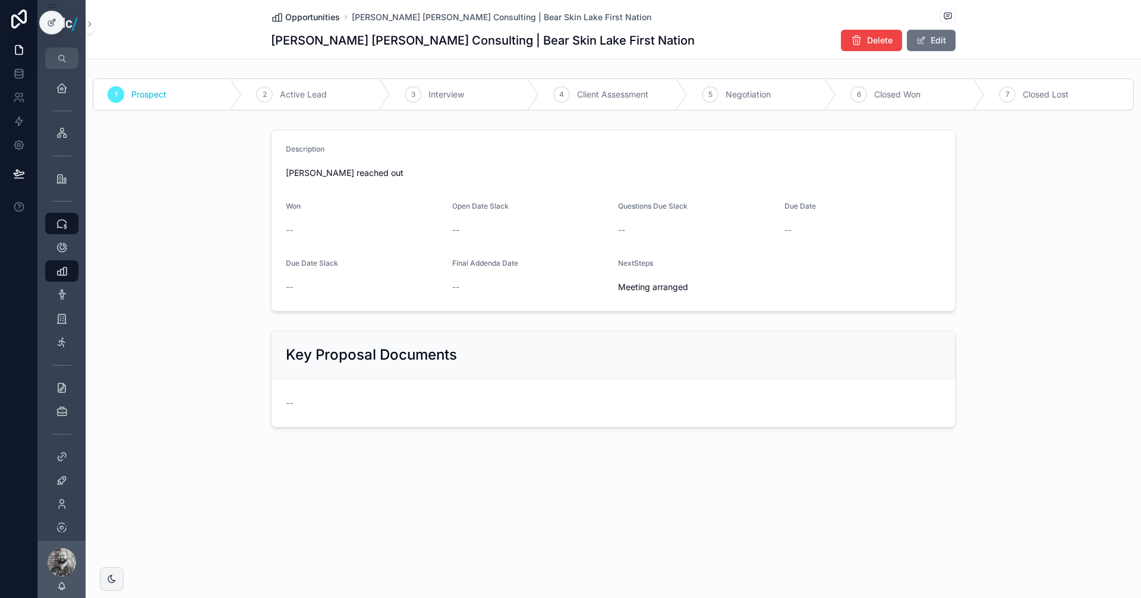
click at [297, 15] on span "Opportunities" at bounding box center [312, 17] width 55 height 12
